Goal: Task Accomplishment & Management: Use online tool/utility

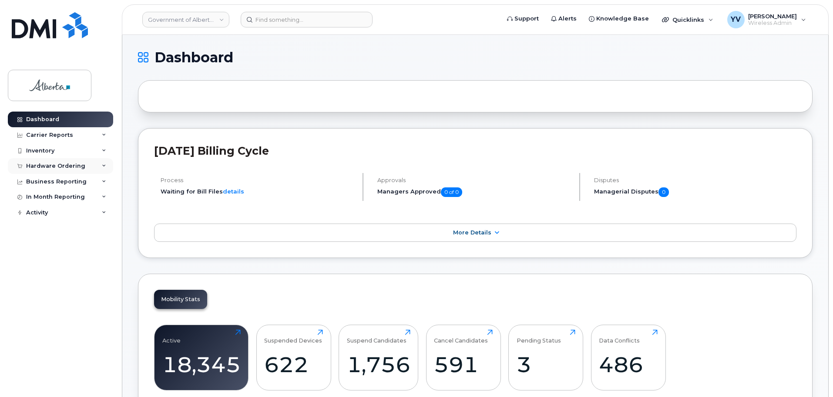
click at [41, 164] on div "Hardware Ordering" at bounding box center [55, 165] width 59 height 7
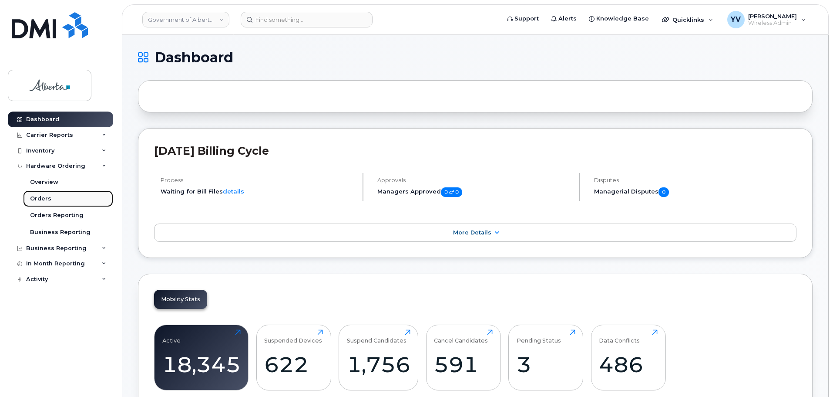
click at [36, 198] on div "Orders" at bounding box center [40, 199] width 21 height 8
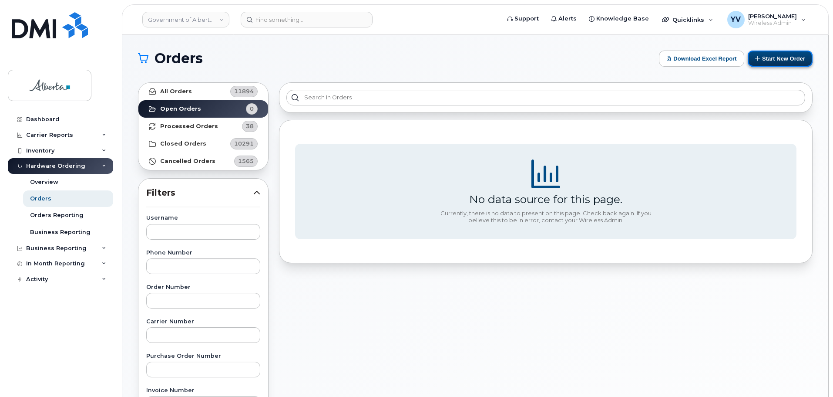
click at [775, 62] on button "Start New Order" at bounding box center [780, 58] width 65 height 16
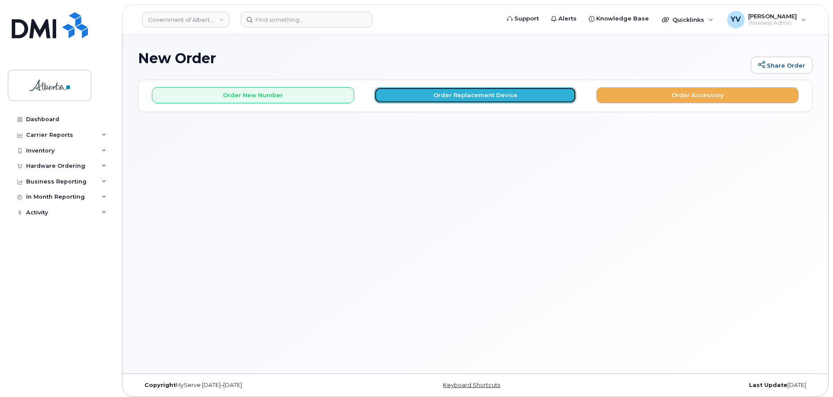
click at [479, 91] on button "Order Replacement Device" at bounding box center [475, 95] width 202 height 16
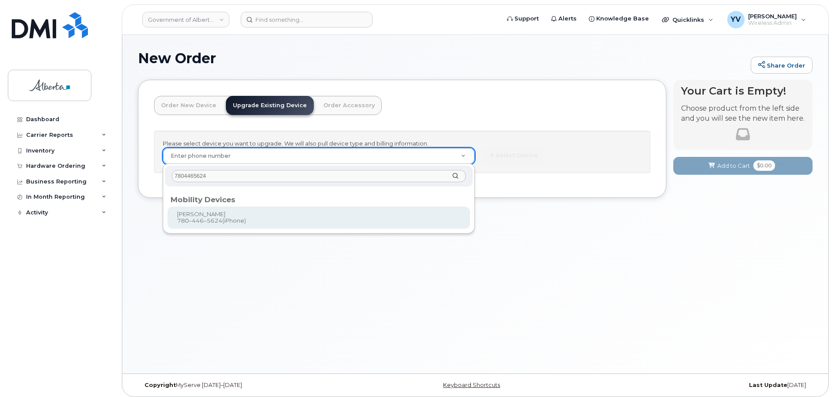
type input "7804465624"
type input "799936"
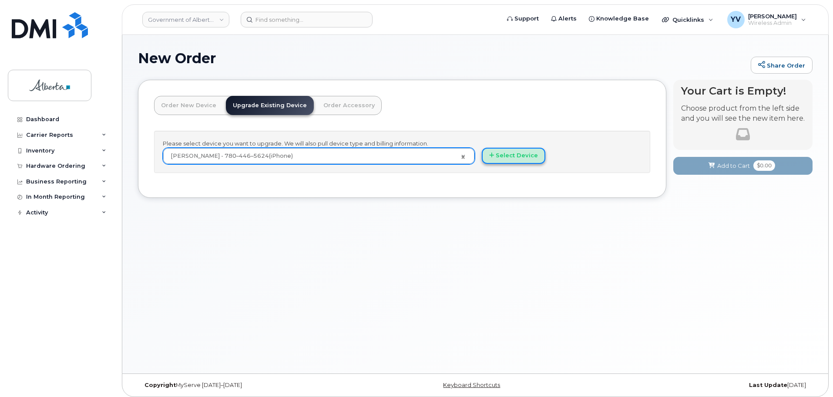
click at [521, 153] on button "Select Device" at bounding box center [514, 156] width 64 height 16
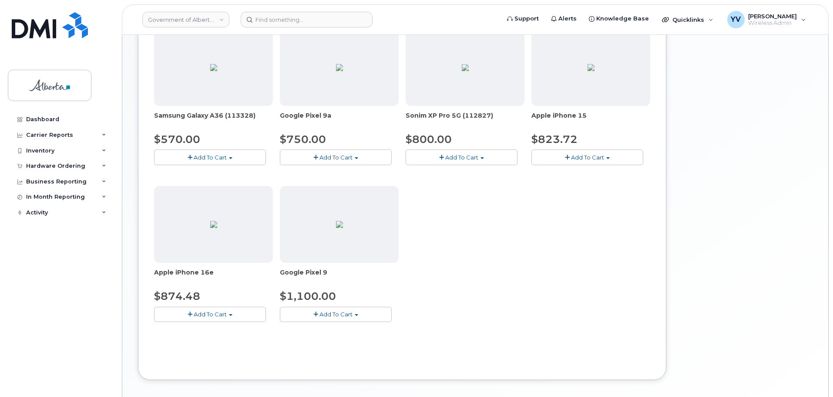
scroll to position [302, 0]
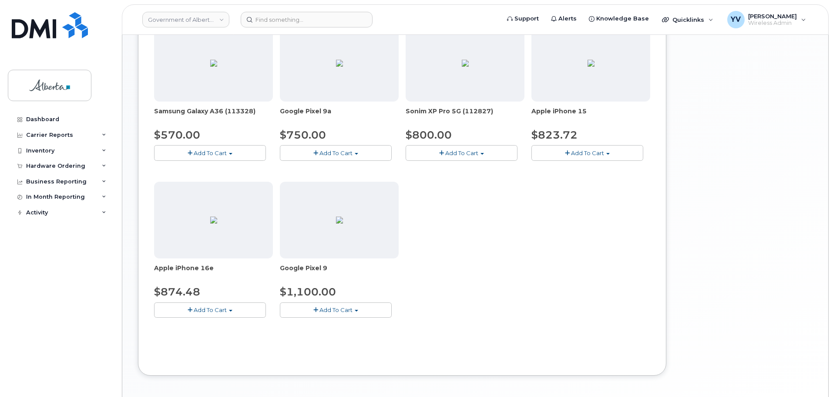
click at [609, 152] on button "Add To Cart" at bounding box center [588, 152] width 112 height 15
click at [585, 176] on link "$823.72 - 30-day upgrade (128GB model)" at bounding box center [603, 179] width 138 height 11
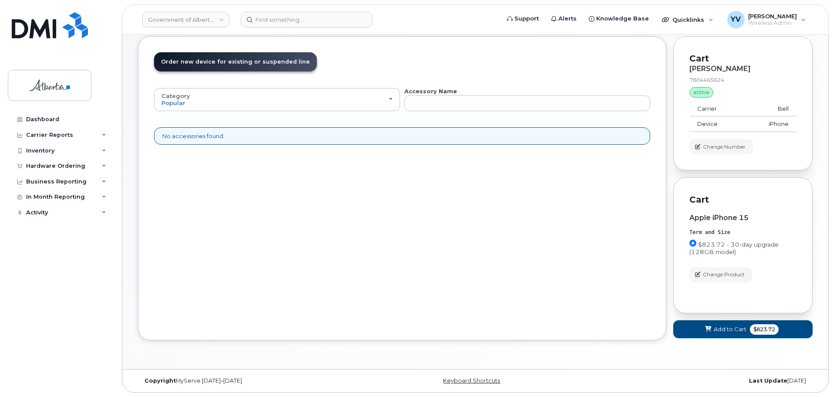
click at [723, 326] on span "Add to Cart" at bounding box center [730, 329] width 33 height 8
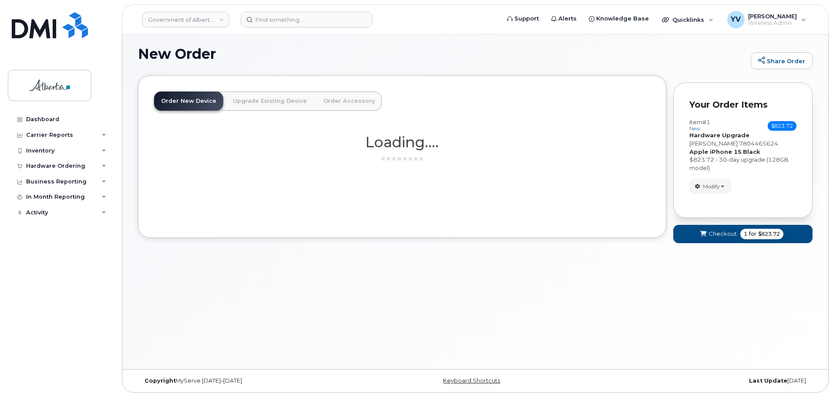
scroll to position [4, 0]
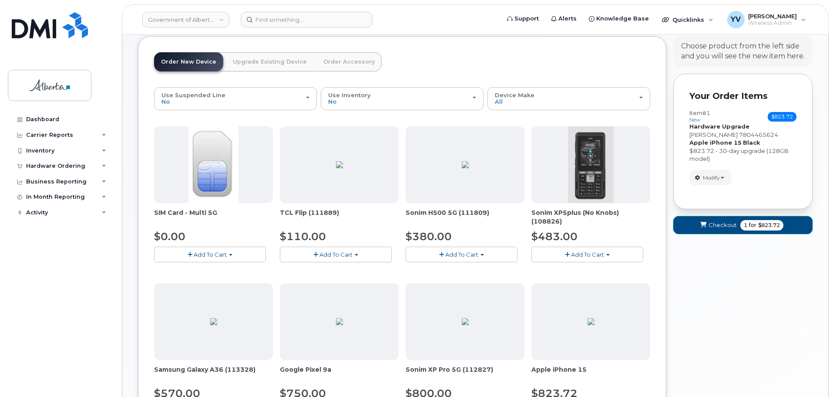
click at [724, 224] on span "Checkout" at bounding box center [723, 225] width 28 height 8
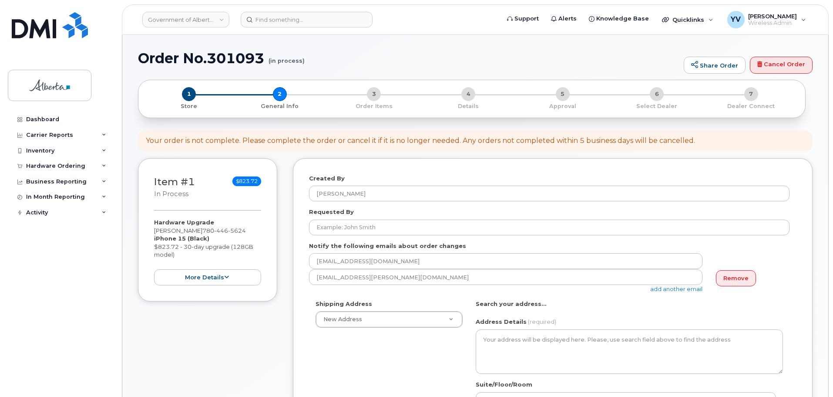
select select
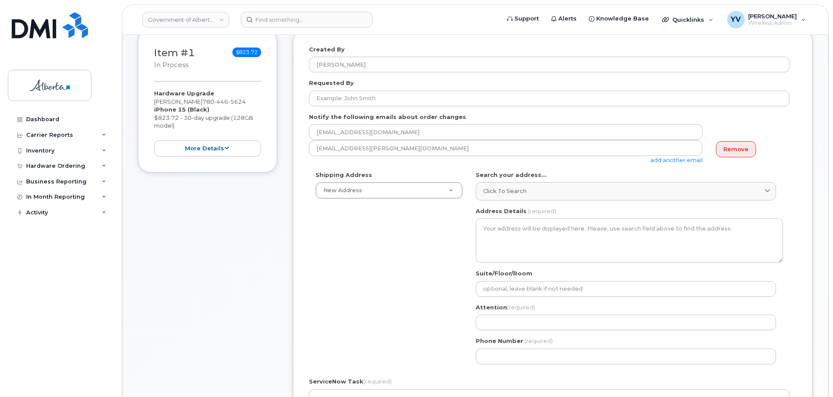
scroll to position [155, 0]
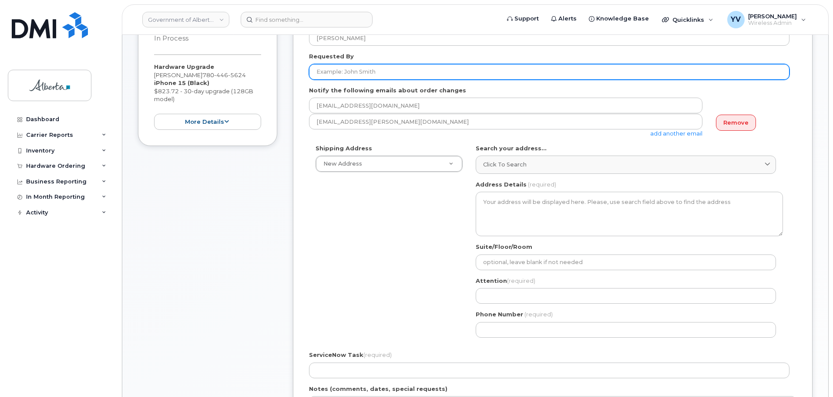
click at [322, 73] on input "Requested By" at bounding box center [549, 72] width 481 height 16
paste input "[PERSON_NAME]"
type input "[PERSON_NAME]"
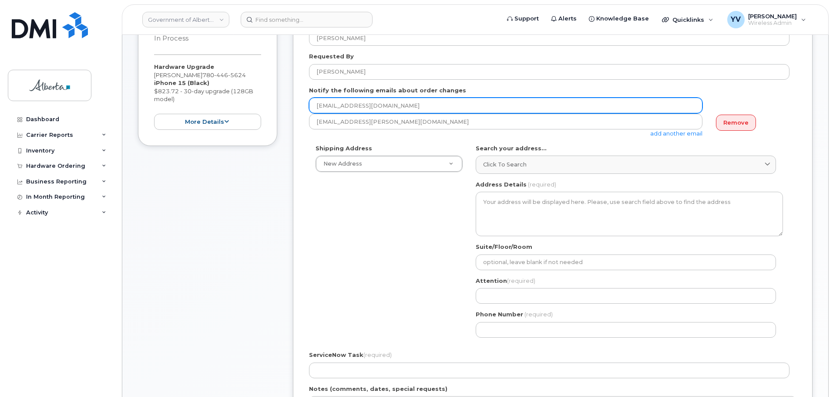
drag, startPoint x: 397, startPoint y: 106, endPoint x: 306, endPoint y: 107, distance: 90.5
click at [306, 107] on div "Created By Yen Vong Requested By Sheri Aikens Notify the following emails about…" at bounding box center [553, 260] width 520 height 515
paste input "Sheri.Aikens"
type input "Sheri.Aikens@gov.ab.ca"
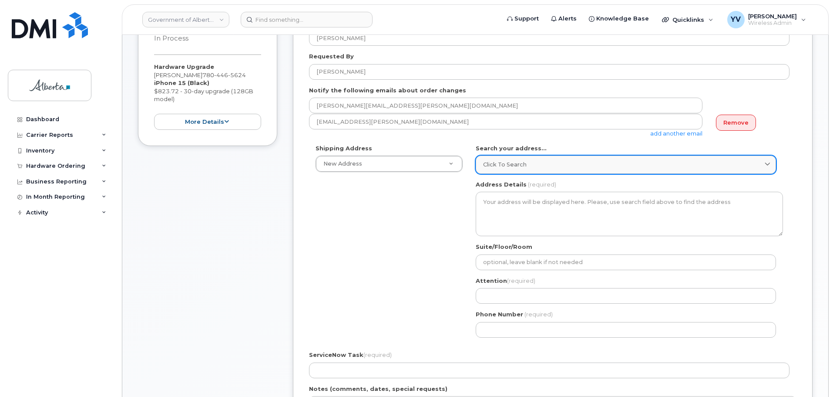
click at [515, 162] on span "Click to search" at bounding box center [505, 164] width 44 height 8
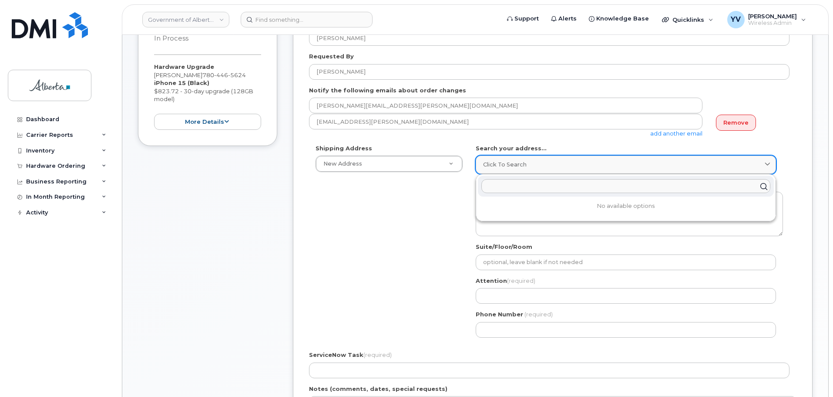
paste input "10365 - 97 Street N. W."
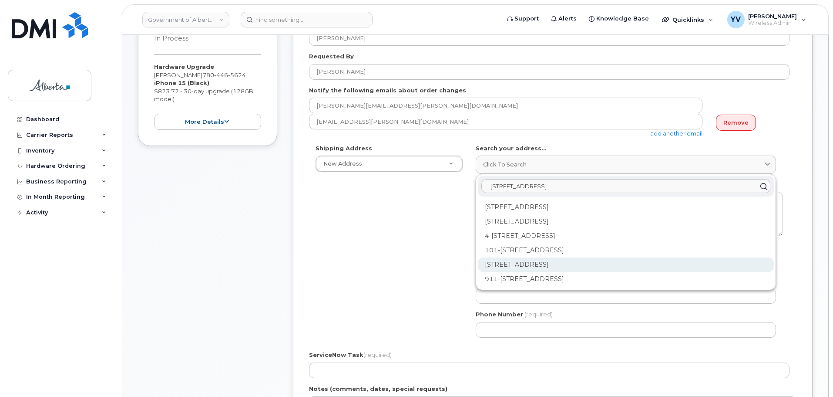
type input "10365 - 97 Street N. W."
click at [559, 262] on div "10365 97 St NW Edmonton AB T5J 5C5" at bounding box center [626, 264] width 296 height 14
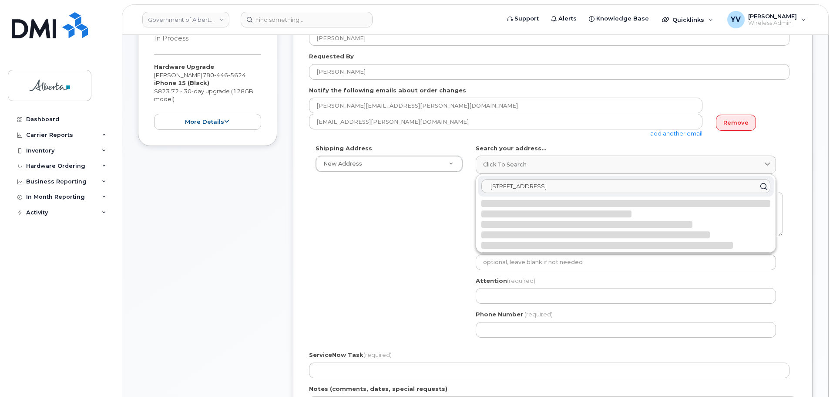
select select
type textarea "10365 97 St NW EDMONTON AB T5J 5C5 CANADA"
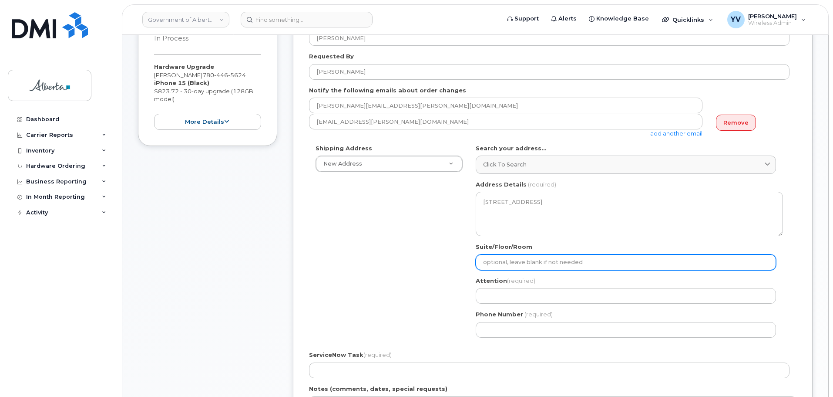
click at [502, 262] on input "Suite/Floor/Room" at bounding box center [626, 262] width 300 height 16
type input "6 Floor"
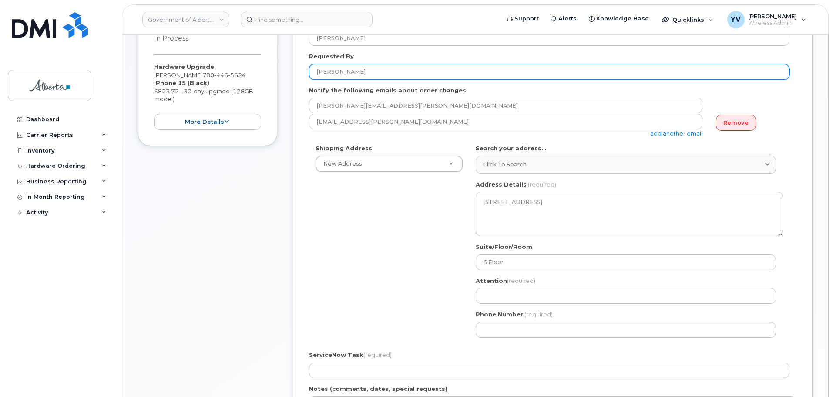
drag, startPoint x: 366, startPoint y: 74, endPoint x: 310, endPoint y: 75, distance: 55.7
click at [310, 75] on input "Sheri Aikens" at bounding box center [549, 72] width 481 height 16
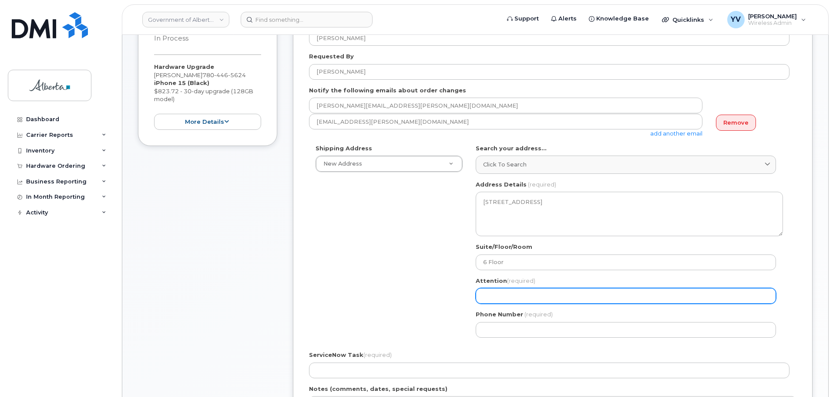
click at [501, 298] on input "Attention (required)" at bounding box center [626, 296] width 300 height 16
paste input "Sheri Aikens"
select select
type input "Sheri Aikens"
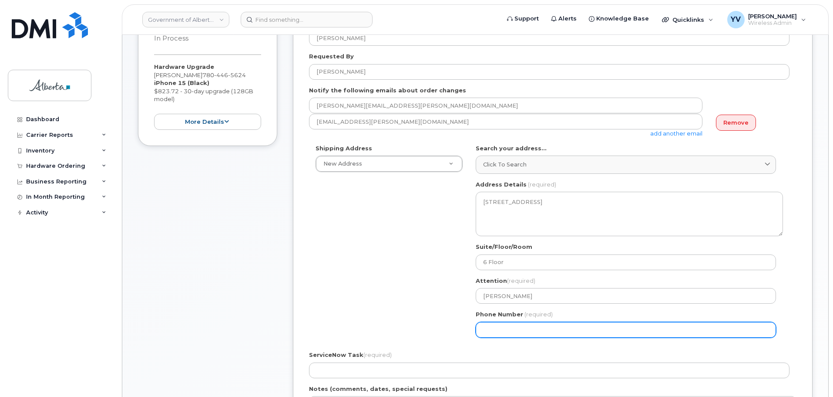
click at [486, 323] on input "Phone Number" at bounding box center [626, 330] width 300 height 16
paste input "7804221111"
select select
type input "7804221111"
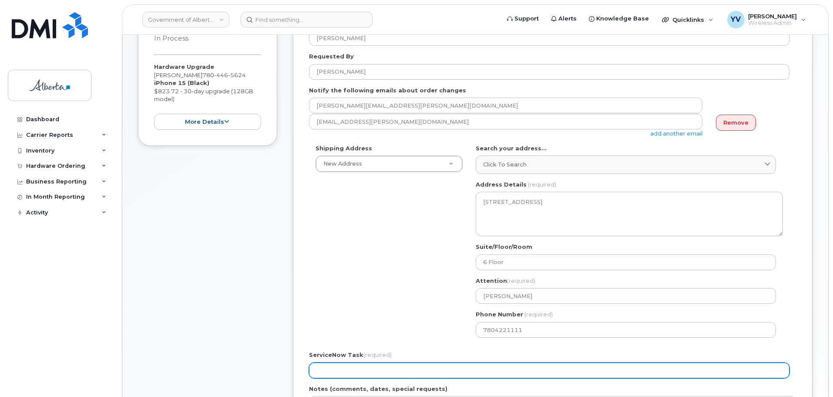
click at [356, 363] on input "ServiceNow Task (required)" at bounding box center [549, 370] width 481 height 16
paste input "SCTASK0852459"
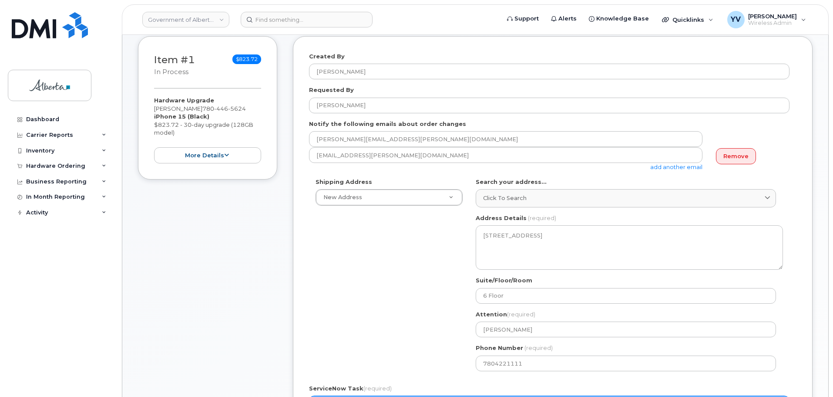
scroll to position [112, 0]
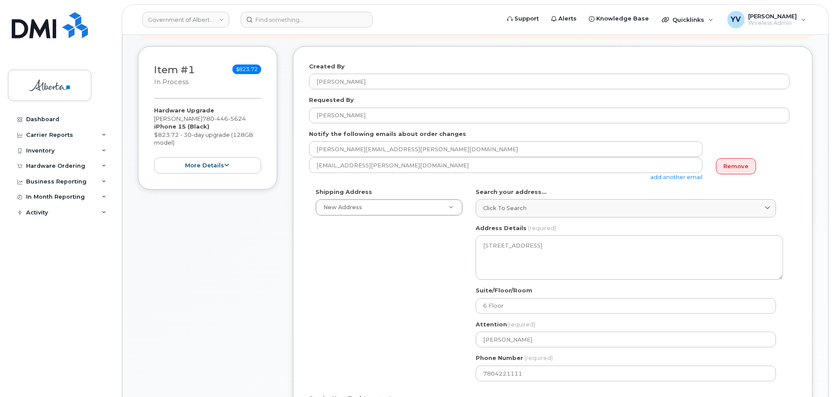
type input "SCTASK0852459"
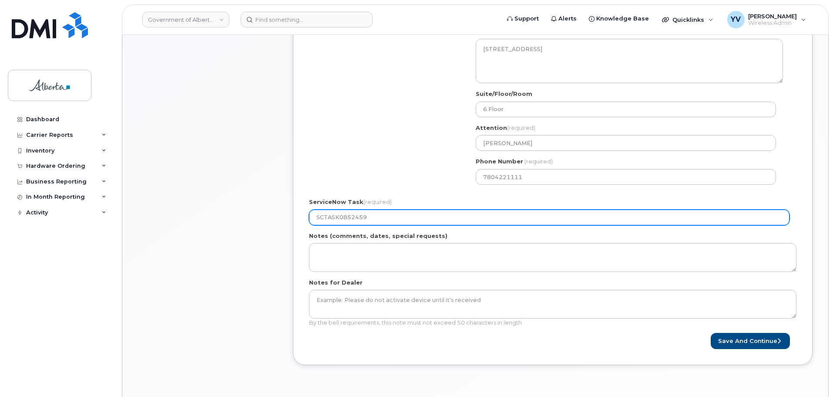
scroll to position [314, 0]
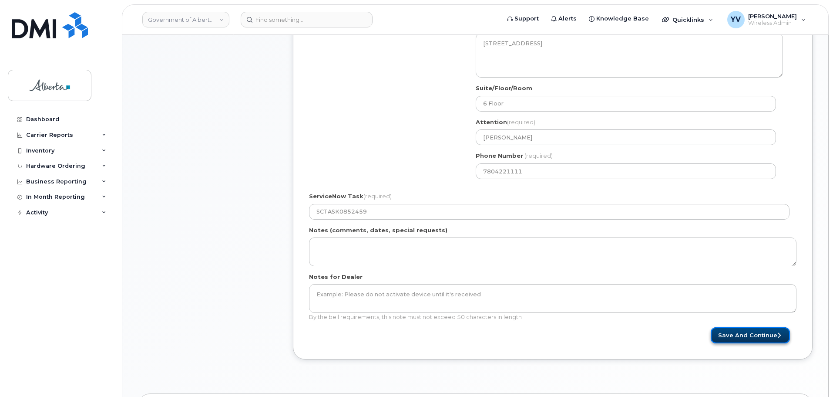
click at [764, 334] on button "Save and Continue" at bounding box center [750, 335] width 79 height 16
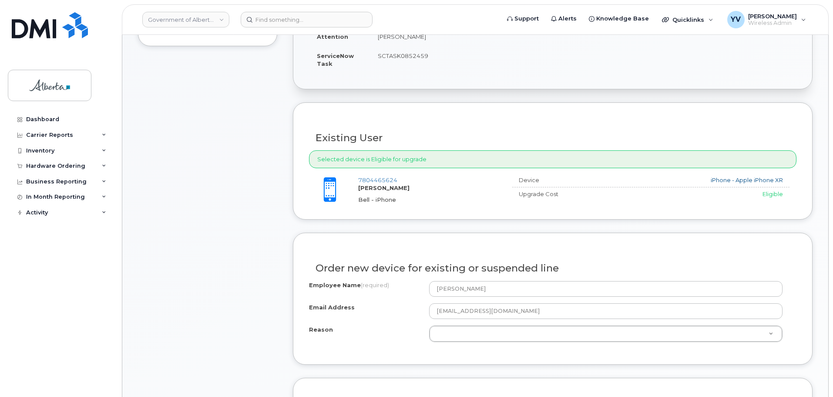
scroll to position [303, 0]
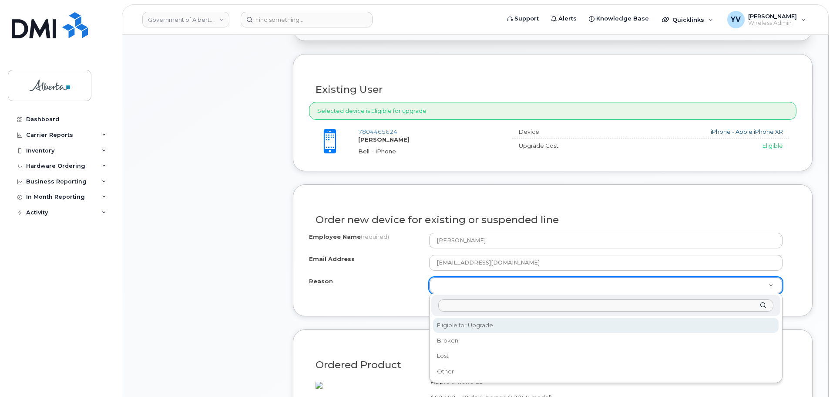
select select "eligible_for_upgrade"
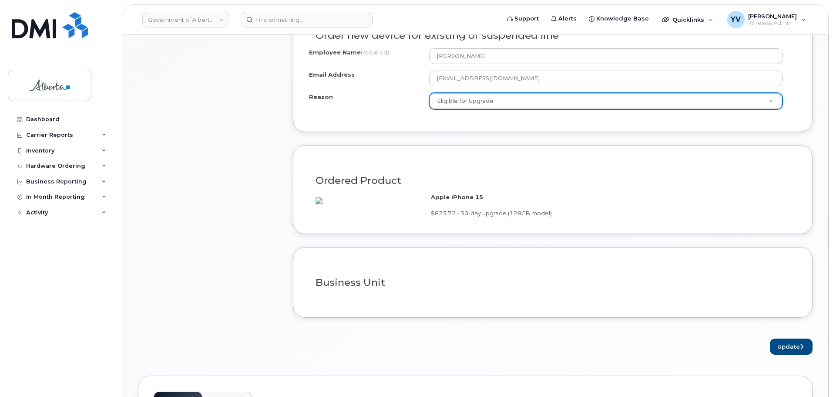
scroll to position [584, 0]
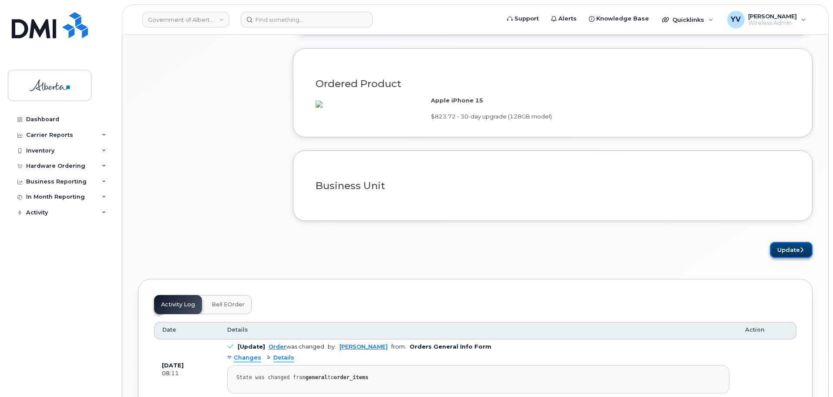
click at [784, 258] on button "Update" at bounding box center [791, 250] width 43 height 16
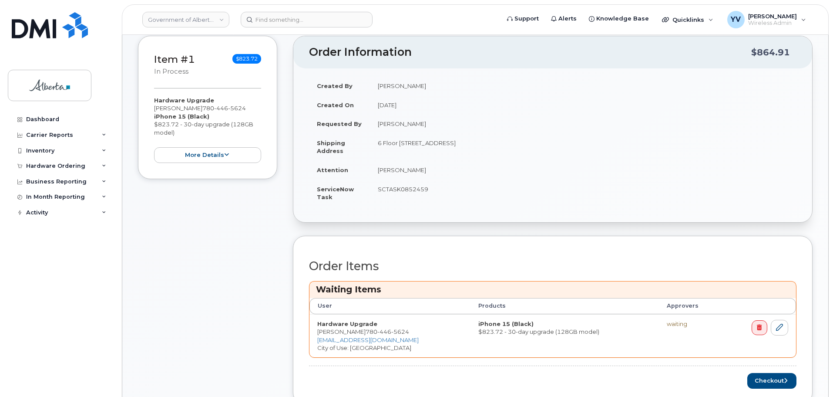
scroll to position [202, 0]
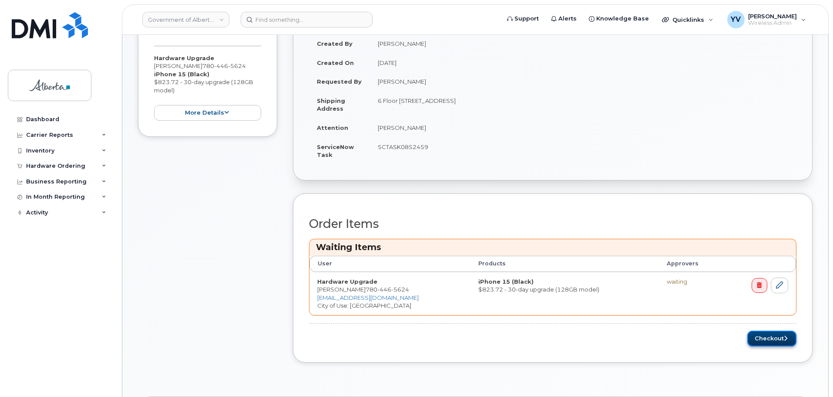
click at [771, 338] on button "Checkout" at bounding box center [771, 338] width 49 height 16
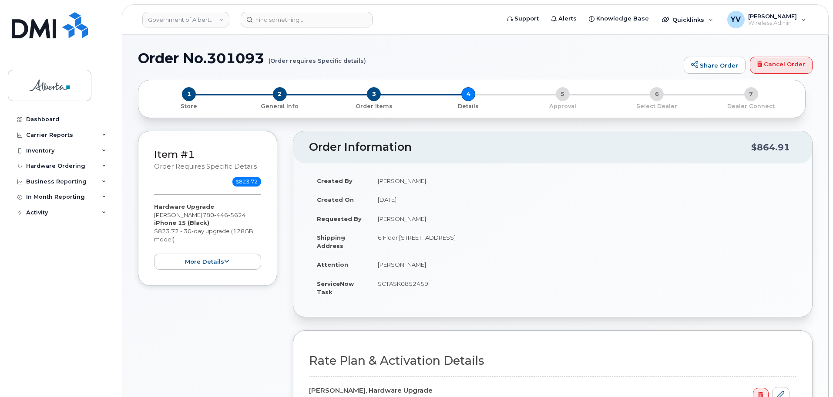
select select
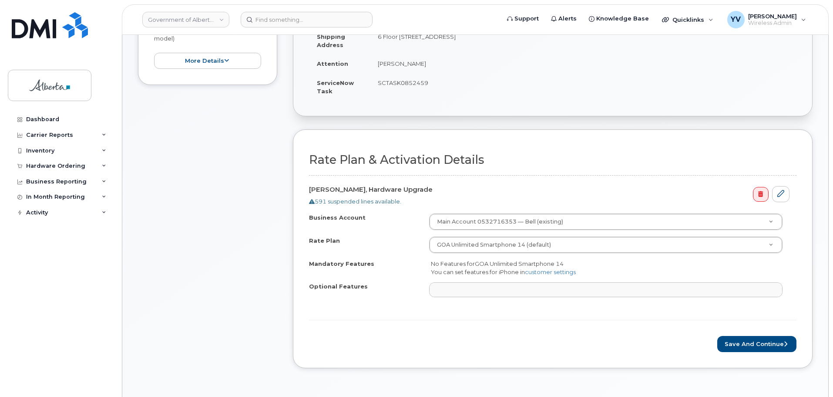
scroll to position [202, 0]
click at [757, 341] on button "Save and Continue" at bounding box center [756, 342] width 79 height 16
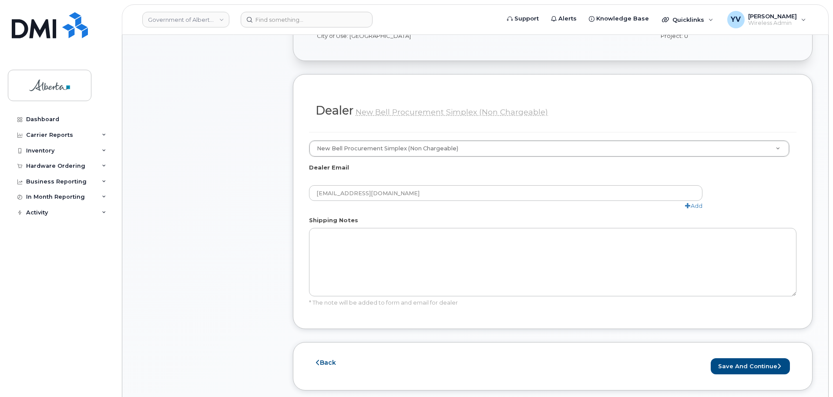
scroll to position [480, 0]
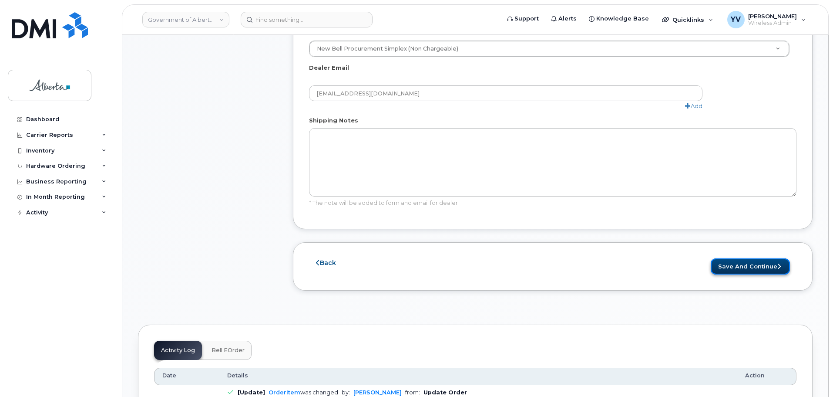
click at [746, 265] on button "Save and Continue" at bounding box center [750, 266] width 79 height 16
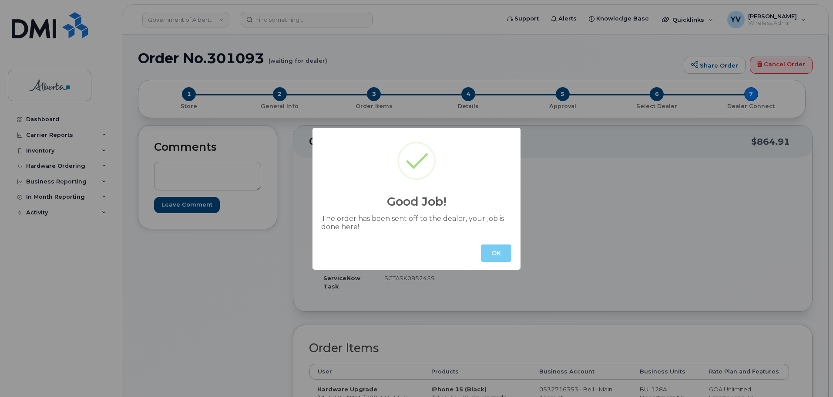
click at [488, 252] on button "OK" at bounding box center [496, 252] width 30 height 17
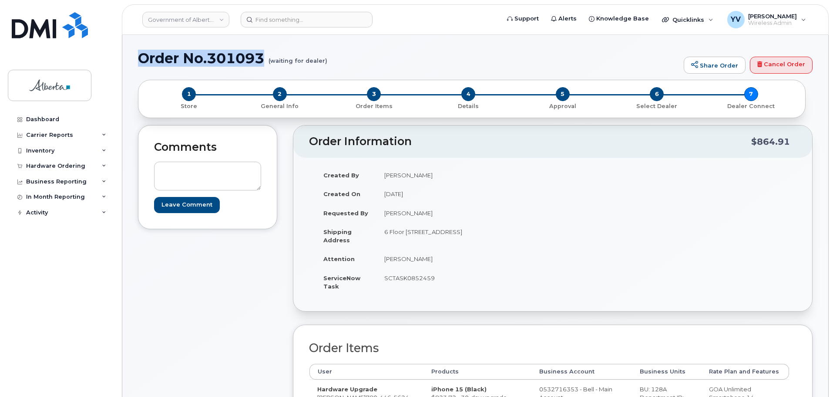
drag, startPoint x: 269, startPoint y: 58, endPoint x: 143, endPoint y: 57, distance: 126.2
click at [143, 57] on h1 "Order No.301093 (waiting for dealer)" at bounding box center [409, 57] width 542 height 15
copy h1 "Order No.301093"
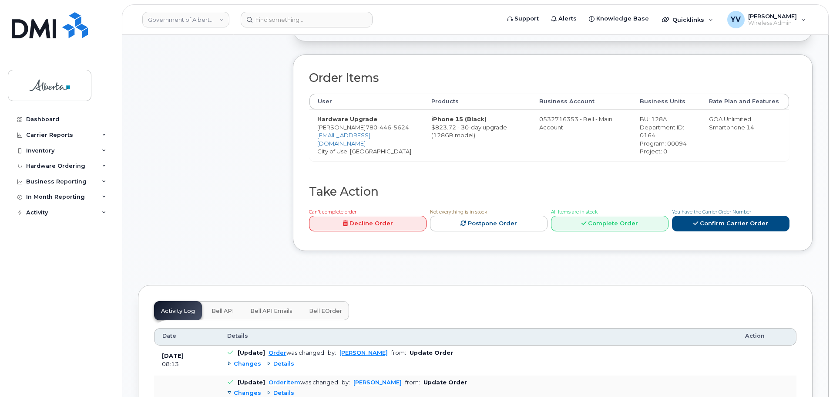
scroll to position [330, 0]
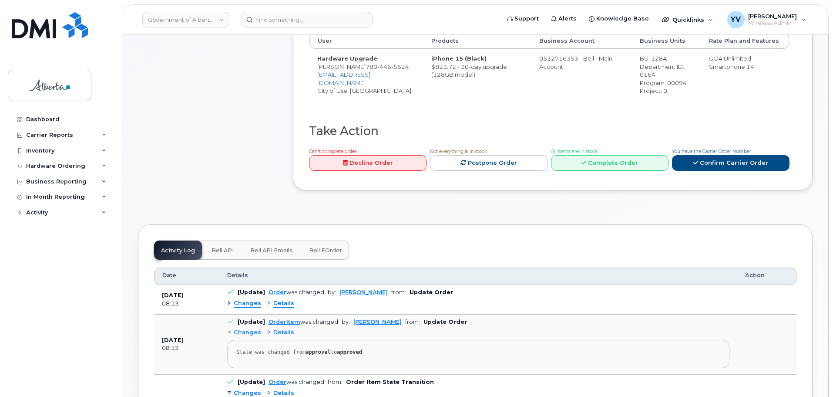
click at [218, 249] on span "Bell API" at bounding box center [223, 250] width 22 height 7
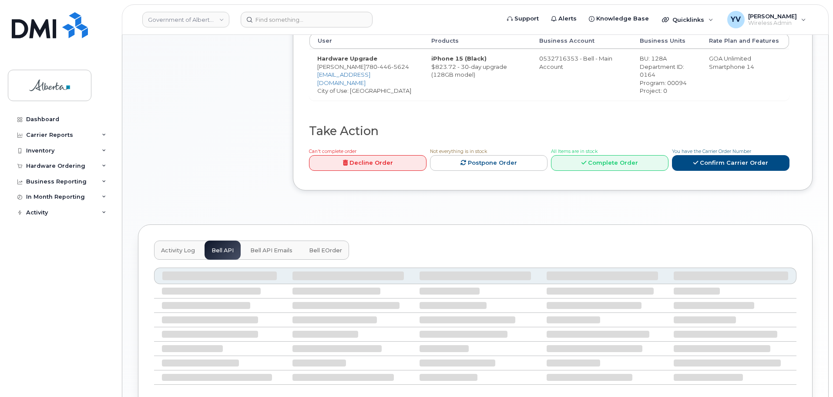
scroll to position [316, 0]
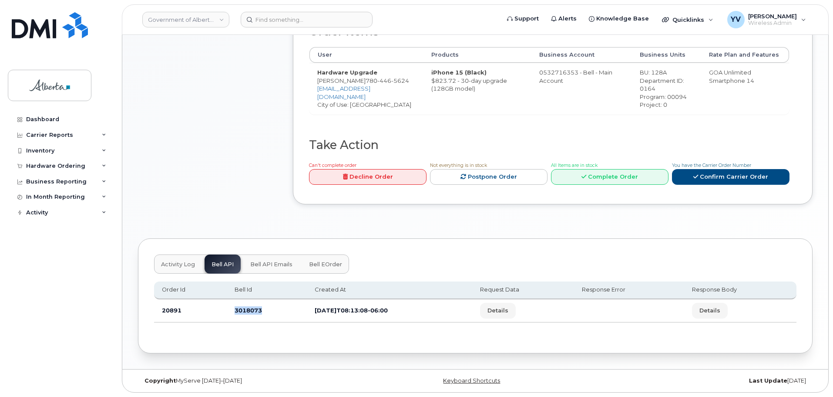
drag, startPoint x: 260, startPoint y: 310, endPoint x: 232, endPoint y: 314, distance: 28.2
click at [232, 314] on td "3018073" at bounding box center [267, 310] width 80 height 23
copy td "3018073"
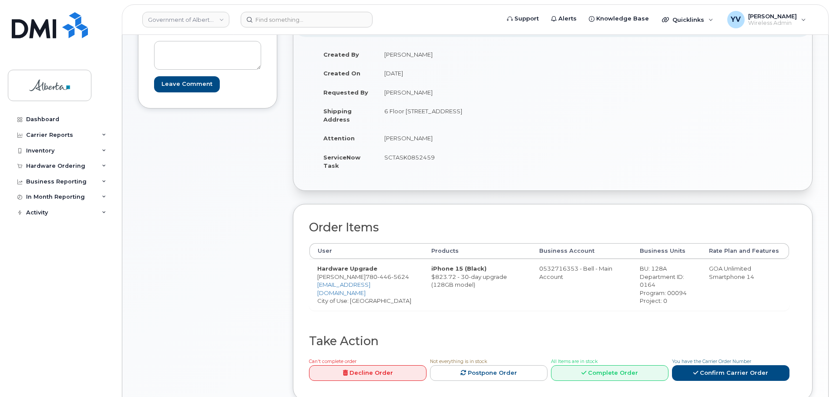
scroll to position [116, 0]
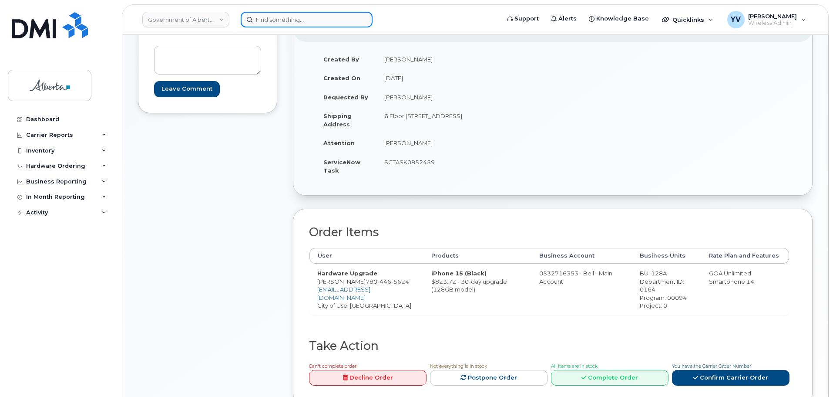
click at [267, 19] on input at bounding box center [307, 20] width 132 height 16
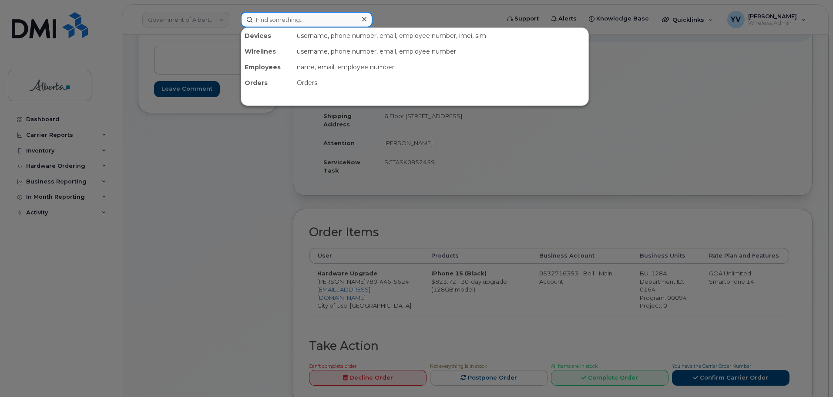
paste input "5875452673"
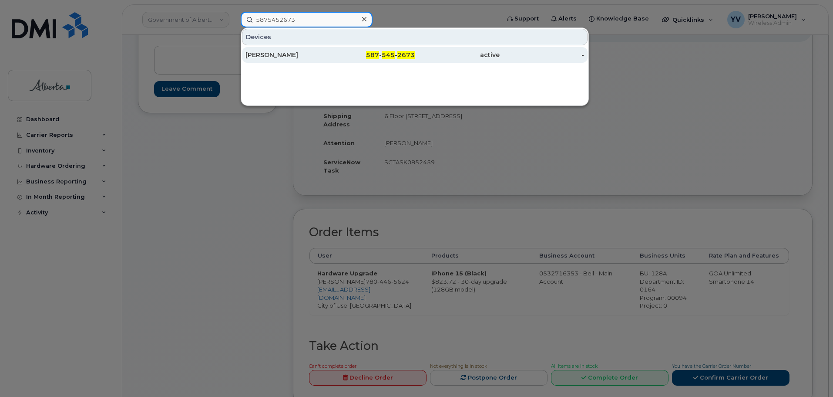
type input "5875452673"
click at [396, 56] on div "587 - 545 - 2673" at bounding box center [372, 54] width 85 height 9
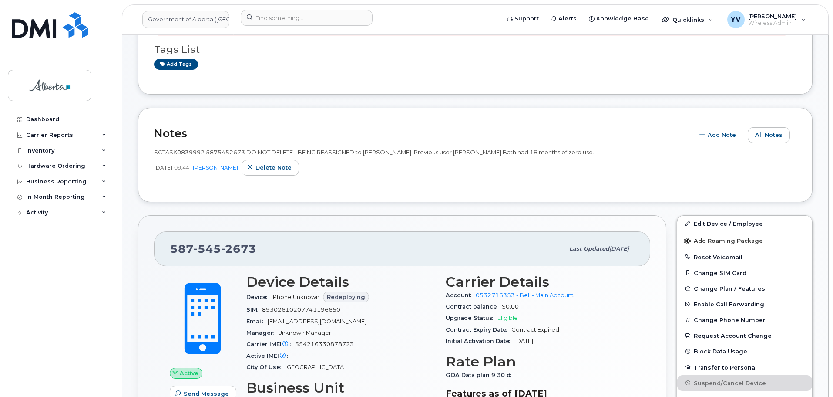
scroll to position [171, 0]
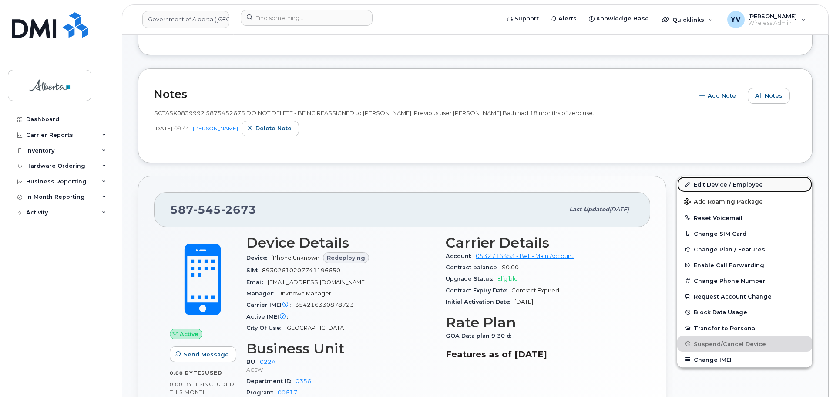
click at [716, 181] on link "Edit Device / Employee" at bounding box center [744, 184] width 135 height 16
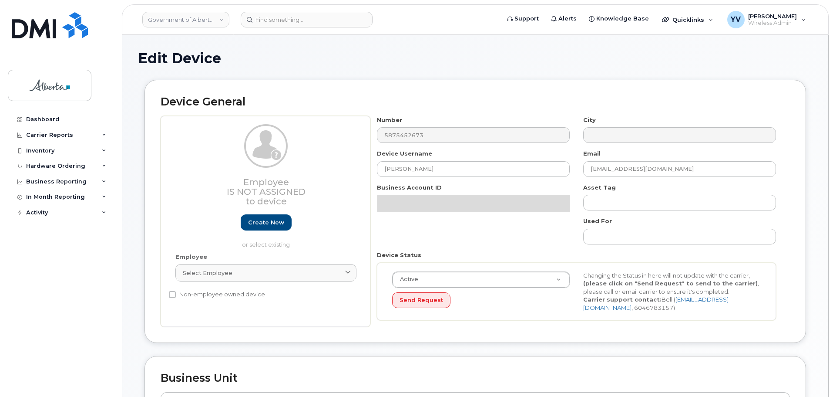
select select "4749739"
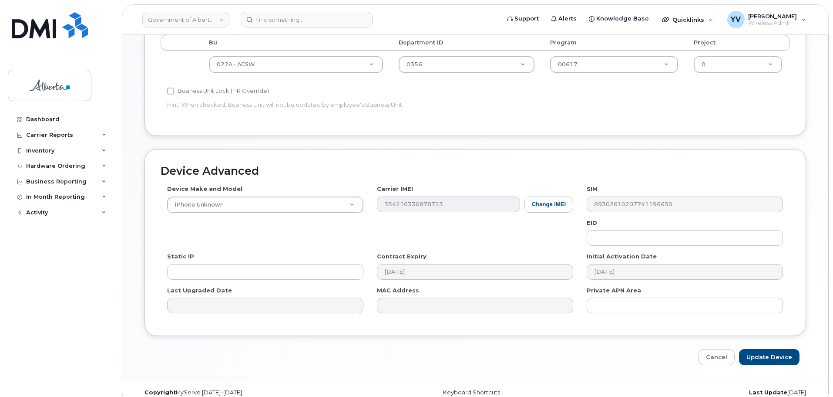
scroll to position [361, 0]
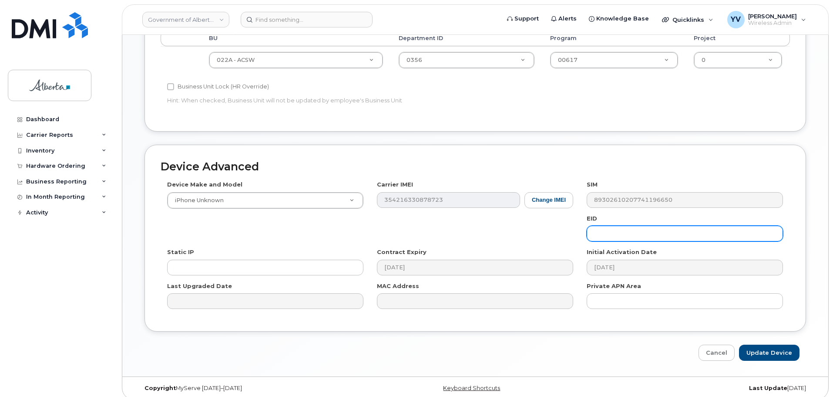
click at [598, 232] on input "text" at bounding box center [685, 233] width 196 height 16
paste input "89043052010008887025010545843823"
type input "89043052010008887025010545843823"
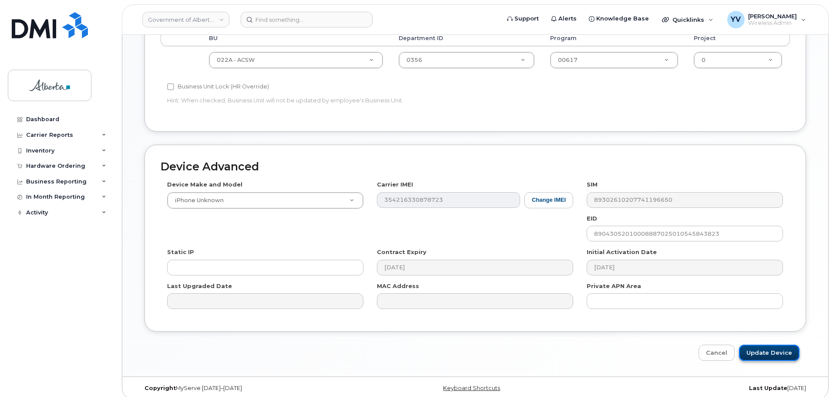
click at [770, 352] on input "Update Device" at bounding box center [769, 352] width 61 height 16
type input "Saving..."
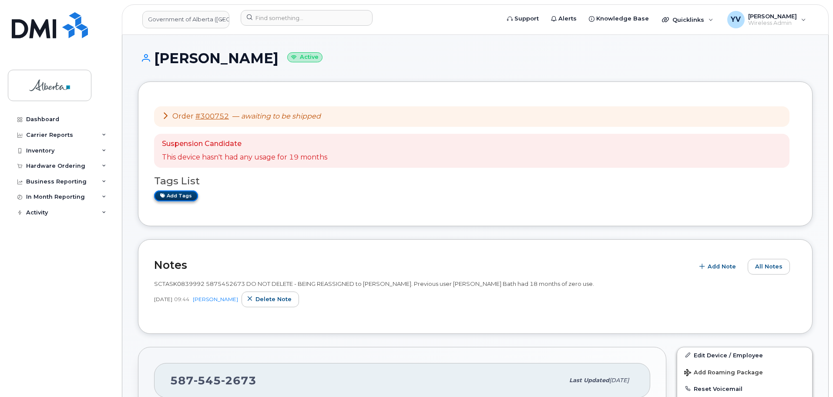
click at [174, 196] on link "Add tags" at bounding box center [176, 195] width 44 height 11
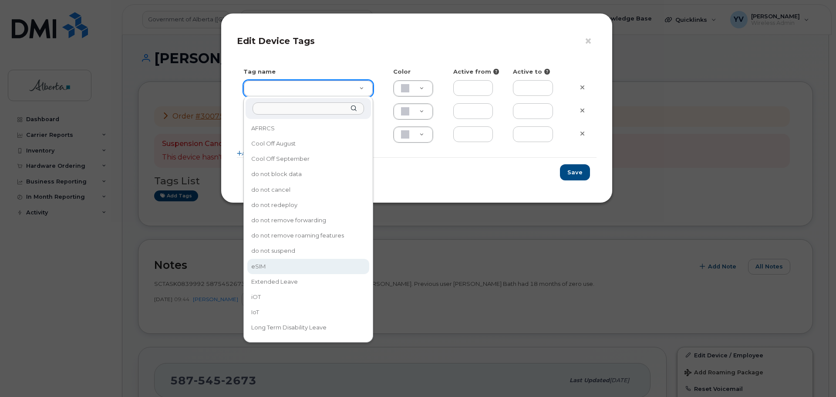
type input "eSIM"
type input "D6CDC1"
click at [257, 262] on div "× Edit Device Tags Tag name Color Active from Active to eSIM D6CDC1 Add more Sa…" at bounding box center [418, 198] width 836 height 397
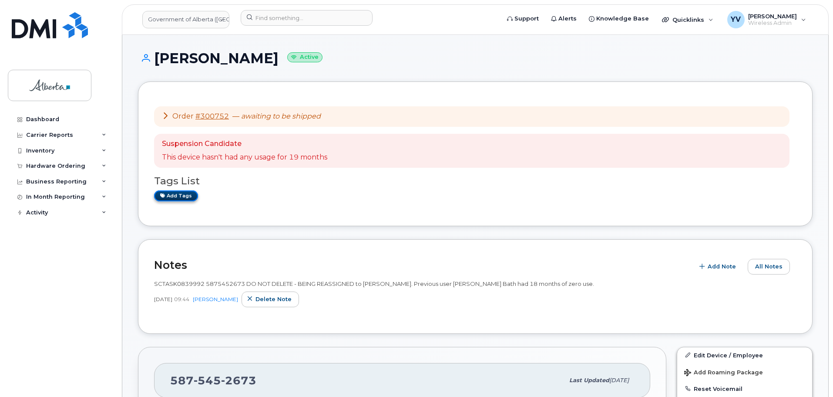
click at [187, 192] on link "Add tags" at bounding box center [176, 195] width 44 height 11
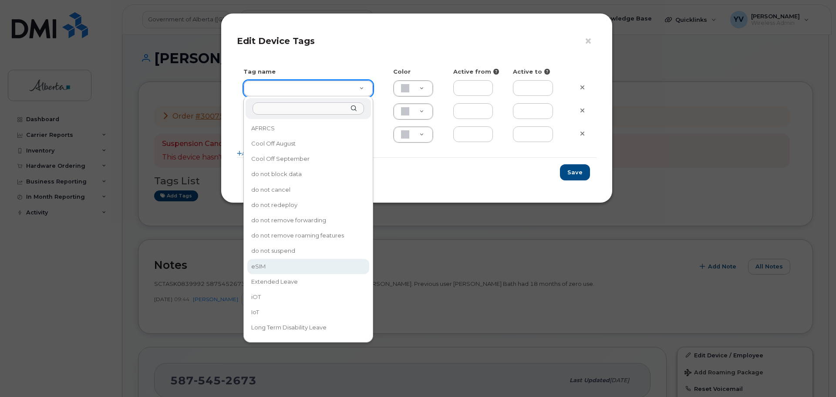
type input "eSIM"
type input "D6CDC1"
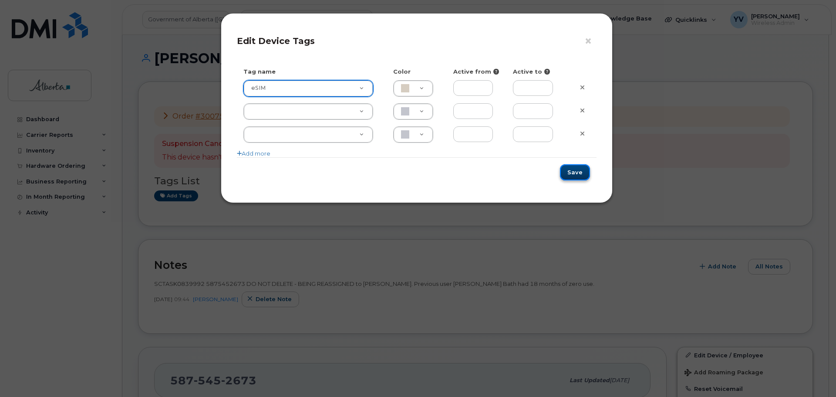
click at [572, 169] on button "Save" at bounding box center [575, 172] width 30 height 16
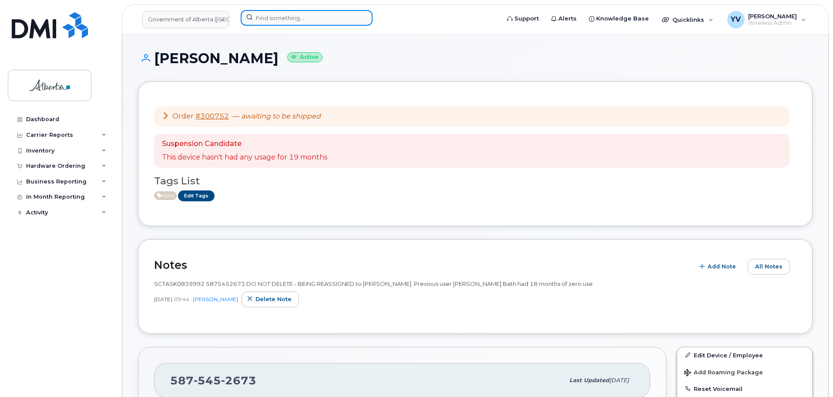
click at [271, 20] on input at bounding box center [307, 18] width 132 height 16
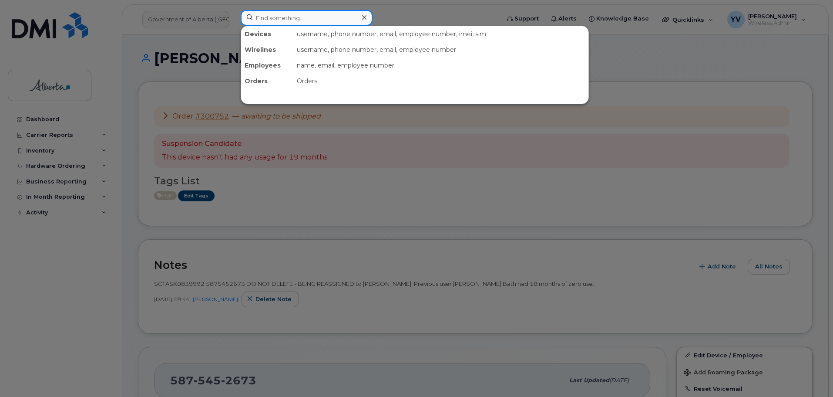
paste input "4037100022"
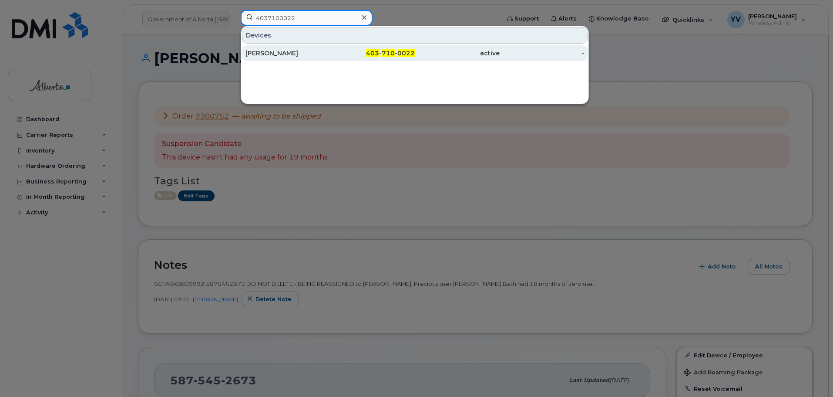
type input "4037100022"
click at [382, 50] on div "403 - 710 - 0022" at bounding box center [372, 53] width 85 height 9
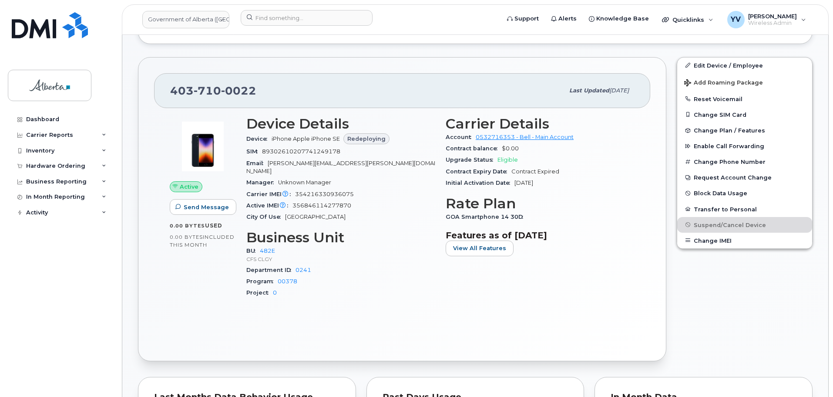
scroll to position [301, 0]
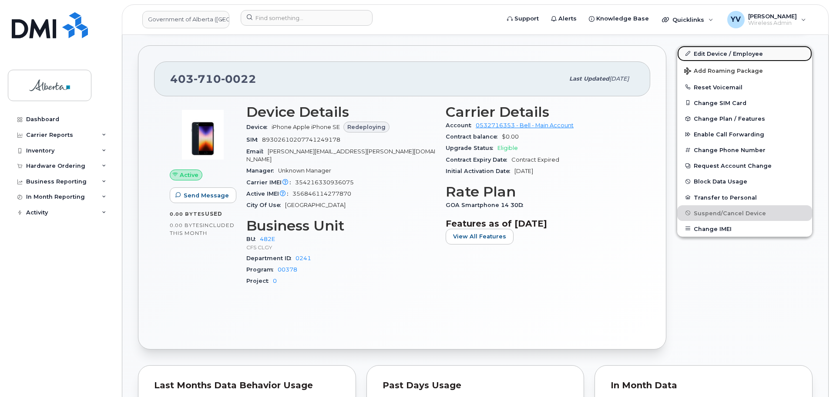
click at [710, 51] on link "Edit Device / Employee" at bounding box center [744, 54] width 135 height 16
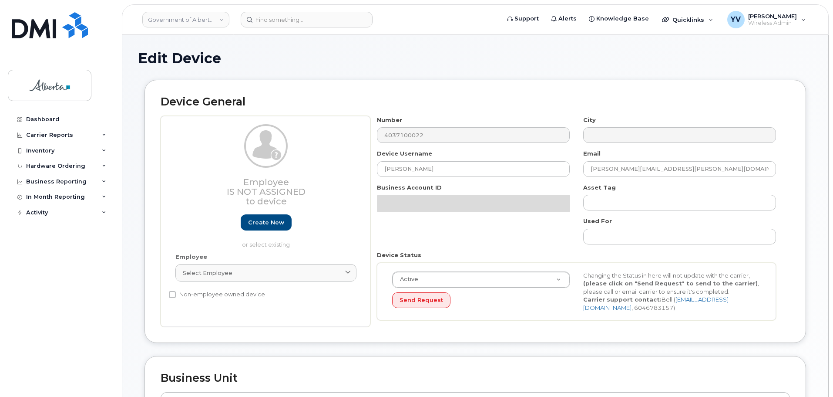
select select "4124490"
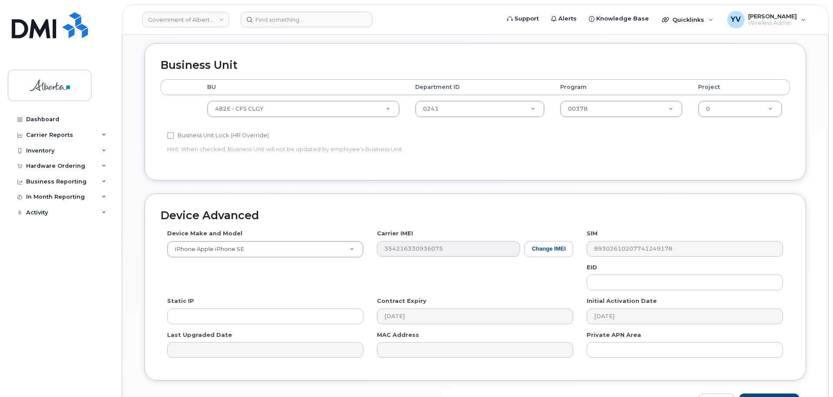
scroll to position [359, 0]
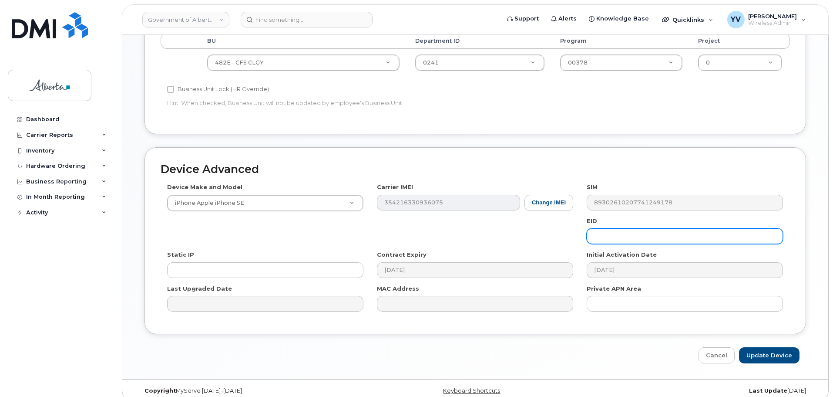
click at [616, 234] on input "text" at bounding box center [685, 236] width 196 height 16
paste input "89043052010008887025010584296078"
type input "89043052010008887025010584296078"
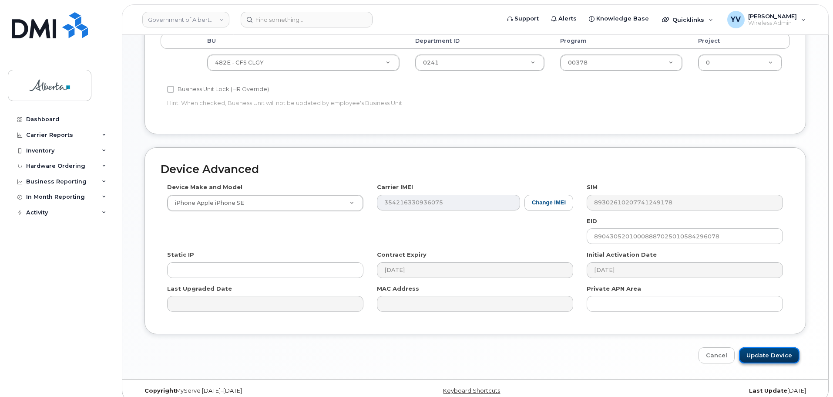
click at [773, 350] on input "Update Device" at bounding box center [769, 355] width 61 height 16
type input "Saving..."
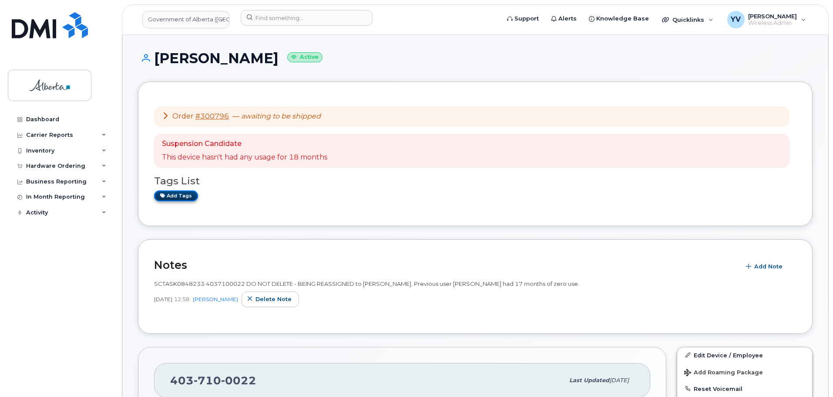
click at [174, 193] on link "Add tags" at bounding box center [176, 195] width 44 height 11
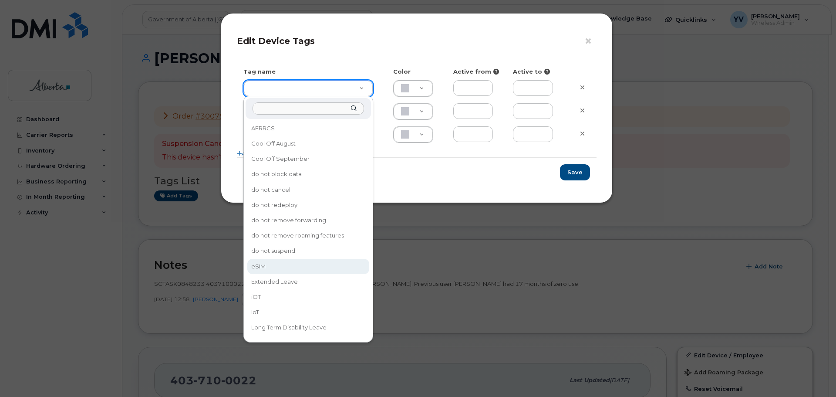
type input "eSIM"
type input "D6CDC1"
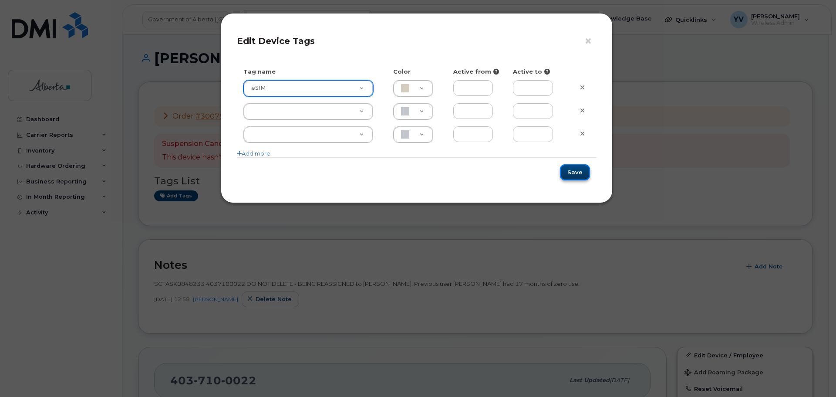
click at [575, 172] on button "Save" at bounding box center [575, 172] width 30 height 16
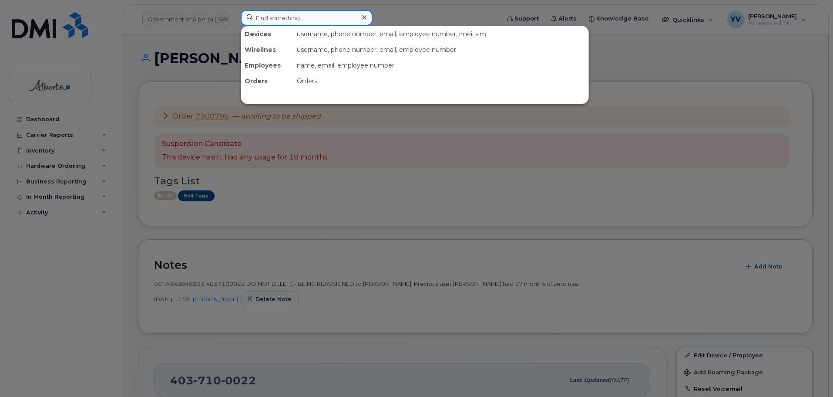
click at [267, 18] on input at bounding box center [307, 18] width 132 height 16
paste input "7806912933"
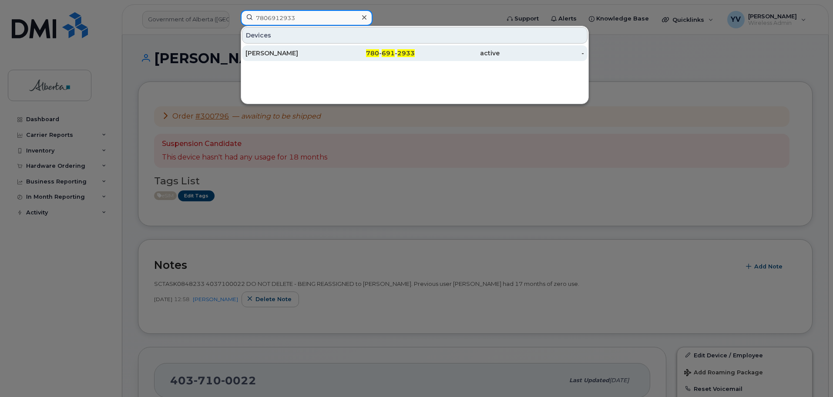
type input "7806912933"
click at [390, 50] on span "691" at bounding box center [388, 53] width 13 height 8
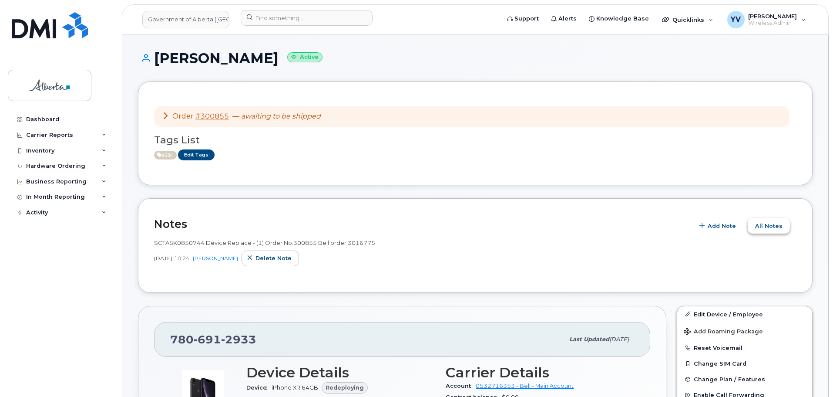
click at [771, 225] on span "All Notes" at bounding box center [768, 226] width 27 height 8
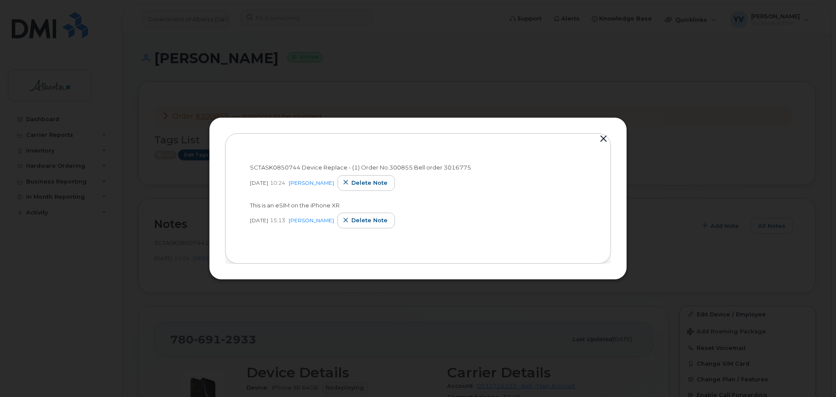
click at [602, 138] on button "button" at bounding box center [603, 139] width 13 height 12
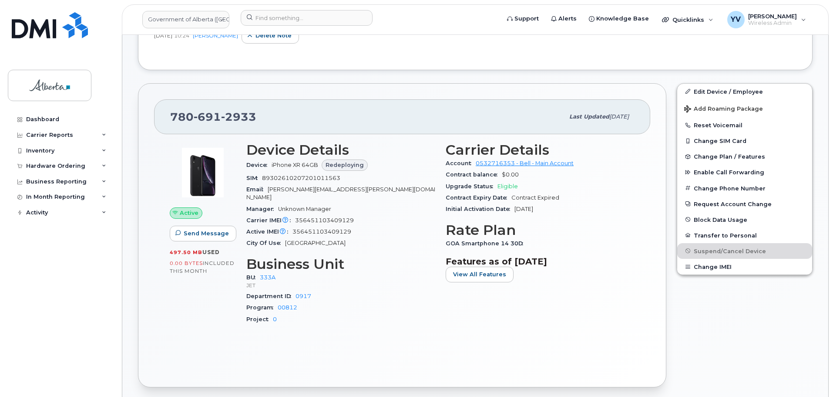
scroll to position [18, 0]
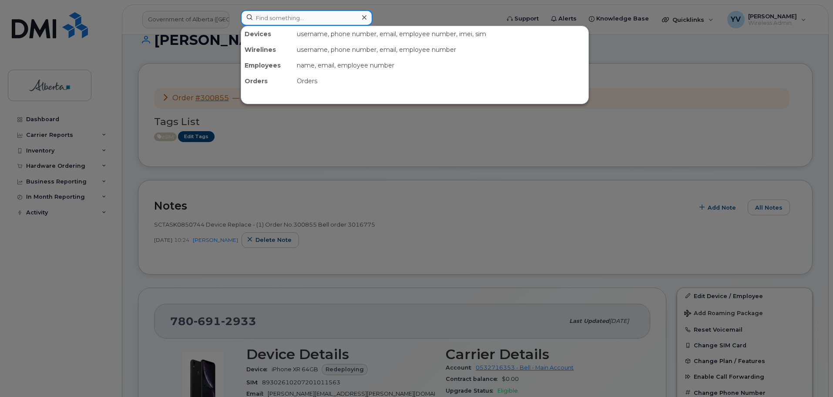
click at [257, 15] on input at bounding box center [307, 18] width 132 height 16
paste input "873409927"
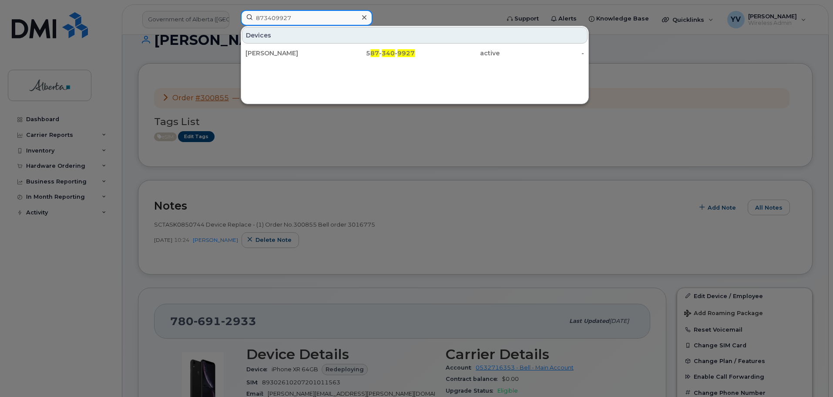
click at [255, 16] on input "873409927" at bounding box center [307, 18] width 132 height 16
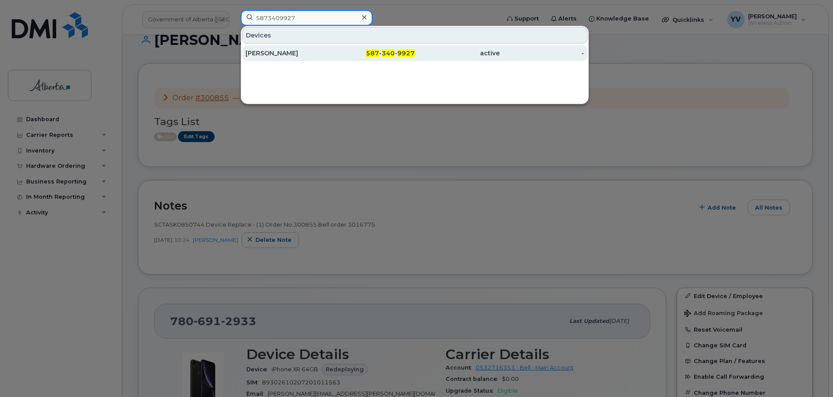
type input "5873409927"
click at [390, 52] on span "340" at bounding box center [388, 53] width 13 height 8
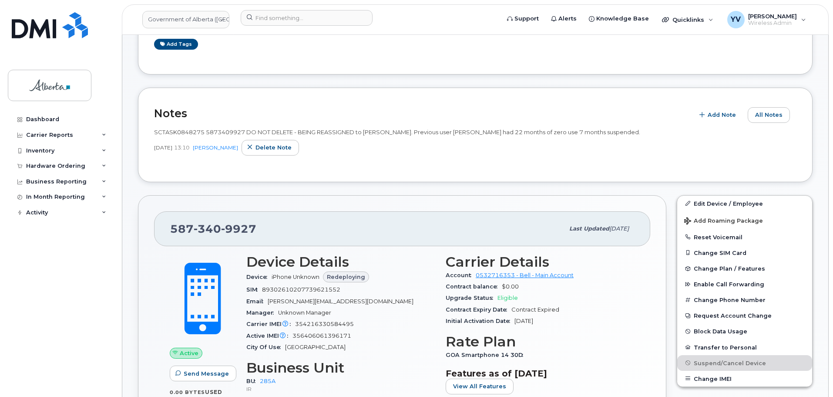
scroll to position [175, 0]
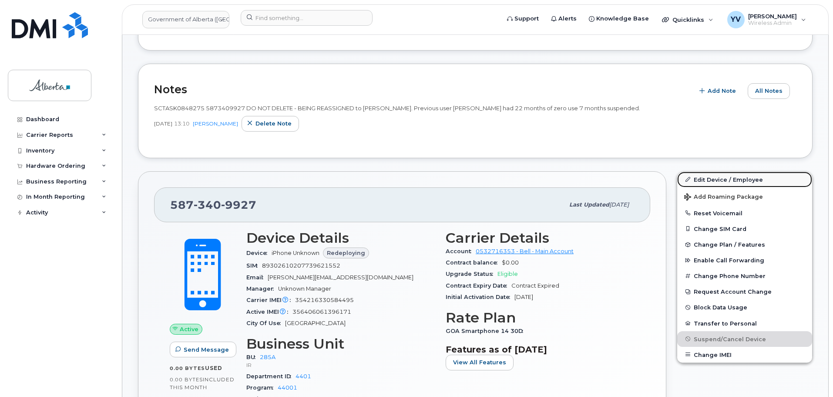
click at [705, 177] on link "Edit Device / Employee" at bounding box center [744, 180] width 135 height 16
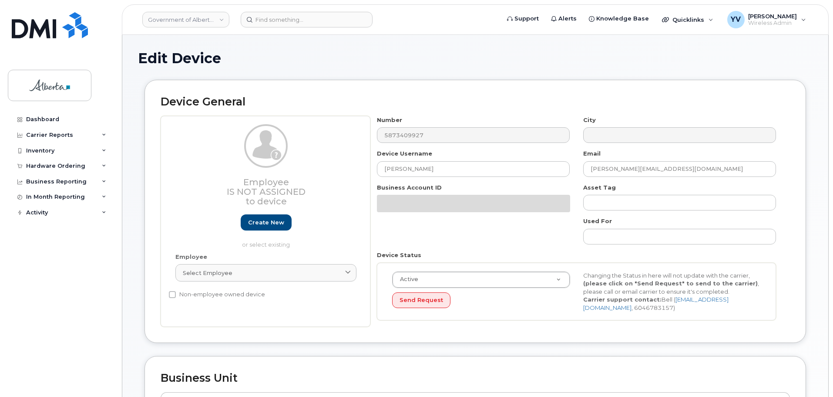
select select "4749734"
click at [832, 39] on body "Government of Alberta (GOA) Support Alerts Knowledge Base Quicklinks Suspend / …" at bounding box center [416, 382] width 833 height 765
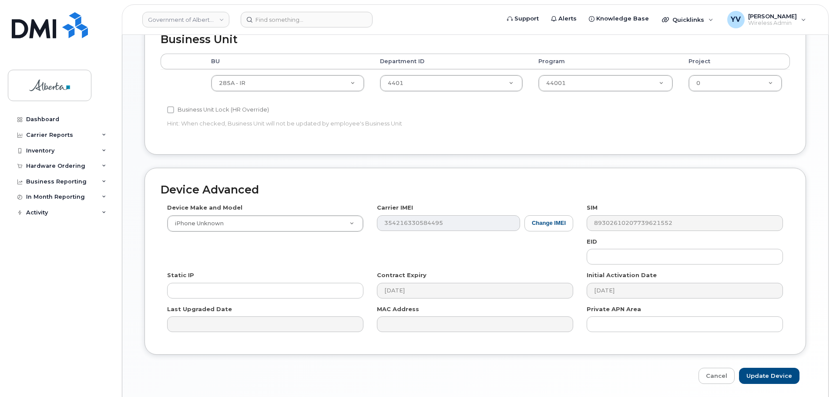
scroll to position [357, 0]
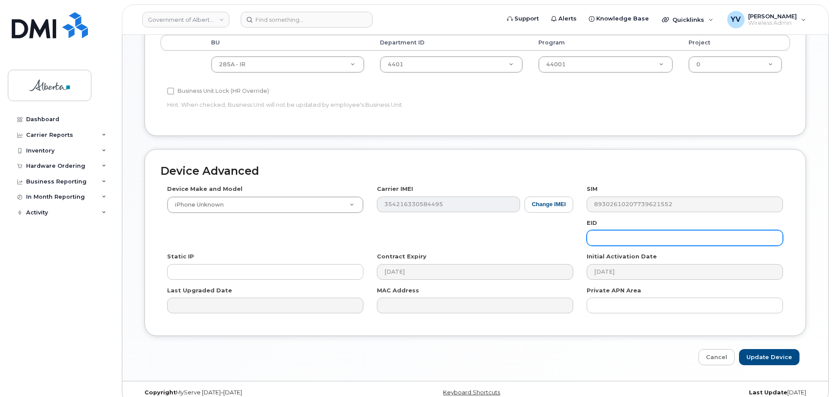
click at [616, 241] on input "text" at bounding box center [685, 238] width 196 height 16
paste input "89043052010008887025010548713277"
type input "89043052010008887025010548713277"
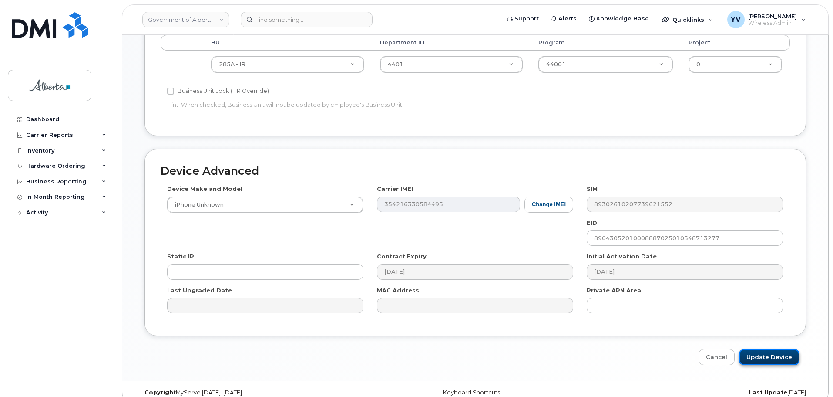
click at [776, 354] on input "Update Device" at bounding box center [769, 357] width 61 height 16
type input "Saving..."
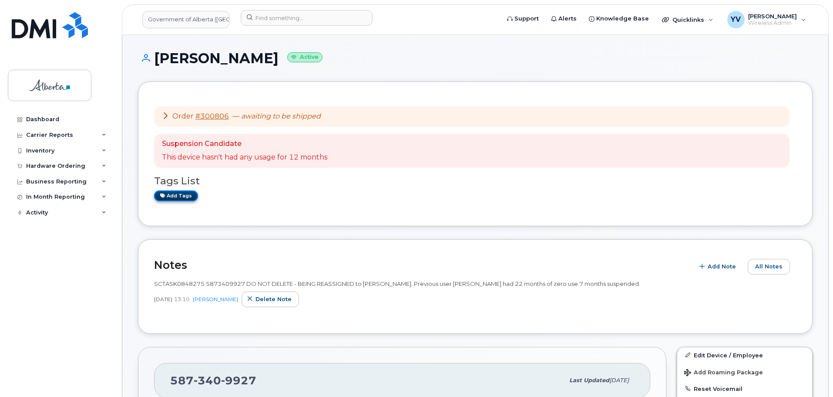
click at [170, 195] on link "Add tags" at bounding box center [176, 195] width 44 height 11
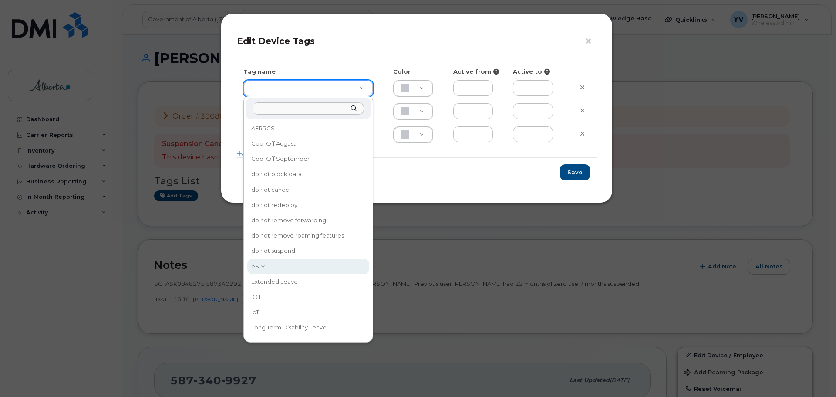
type input "eSIM"
type input "D6CDC1"
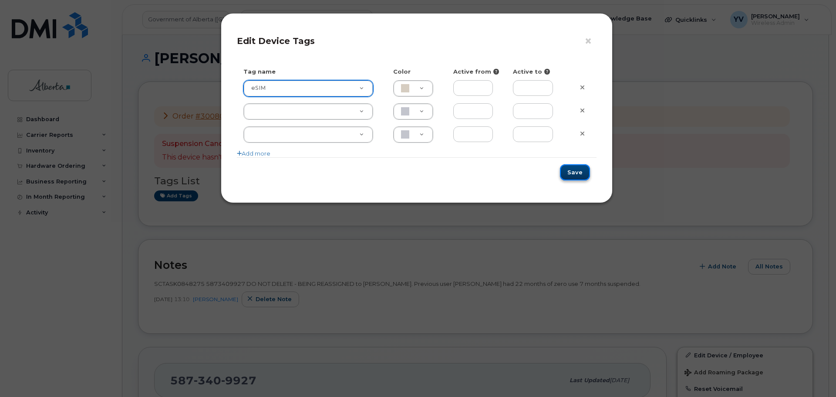
click at [573, 172] on button "Save" at bounding box center [575, 172] width 30 height 16
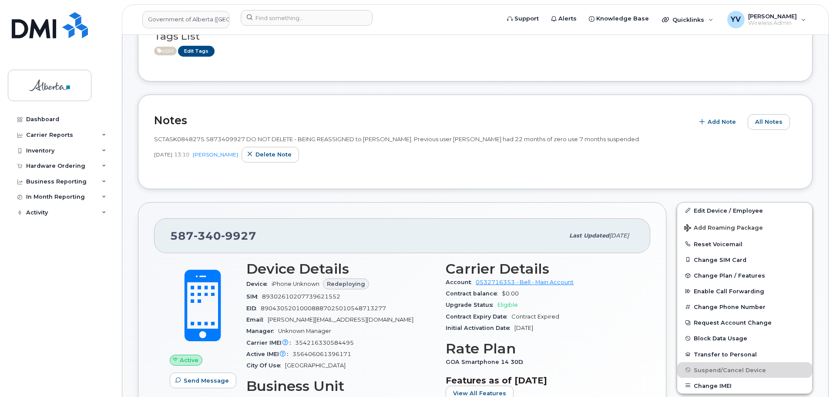
scroll to position [168, 0]
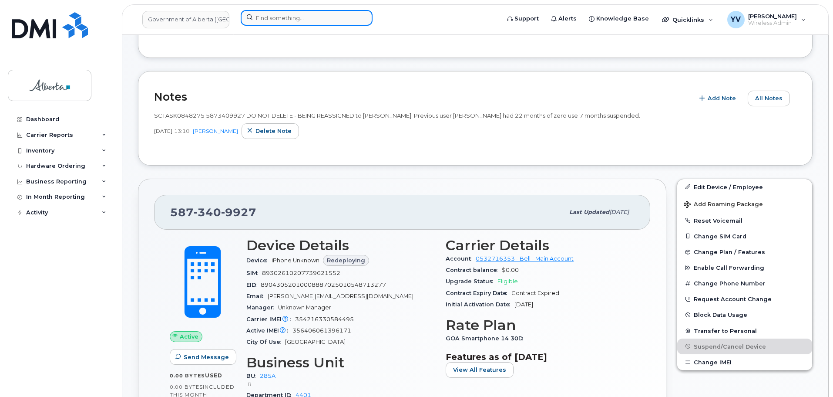
click at [265, 18] on input at bounding box center [307, 18] width 132 height 16
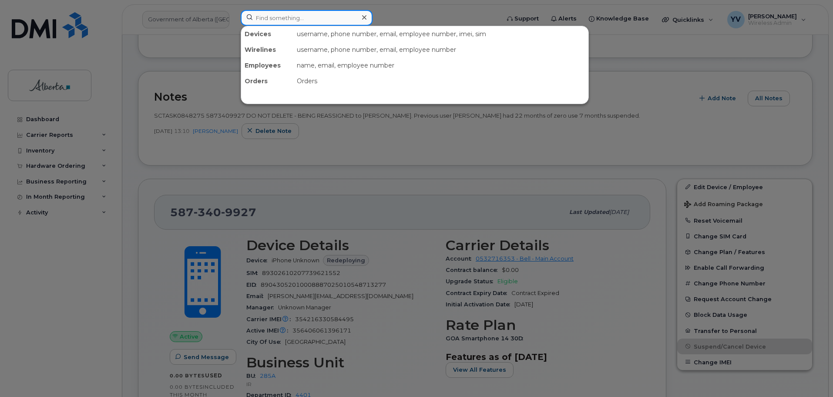
paste input "7804465624"
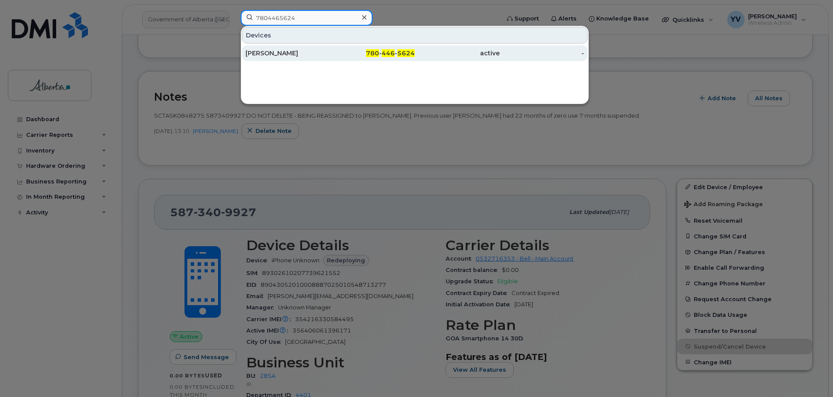
type input "7804465624"
click at [392, 50] on span "446" at bounding box center [388, 53] width 13 height 8
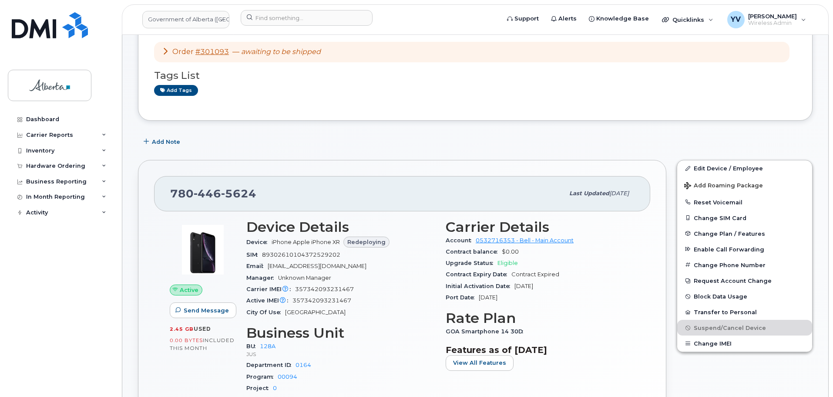
scroll to position [74, 0]
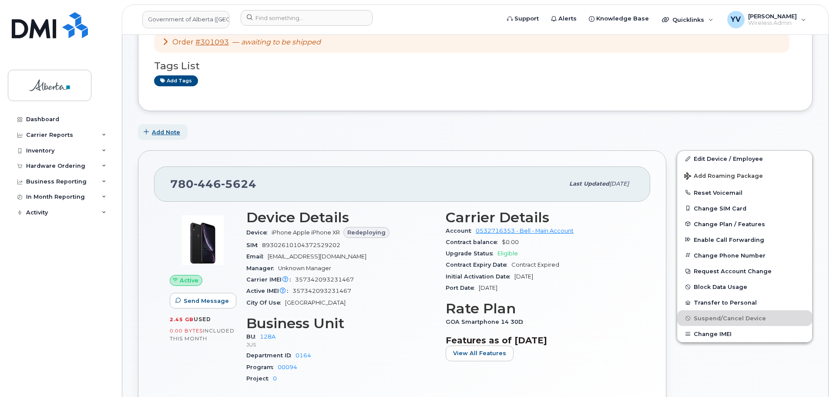
click at [169, 131] on span "Add Note" at bounding box center [166, 132] width 28 height 8
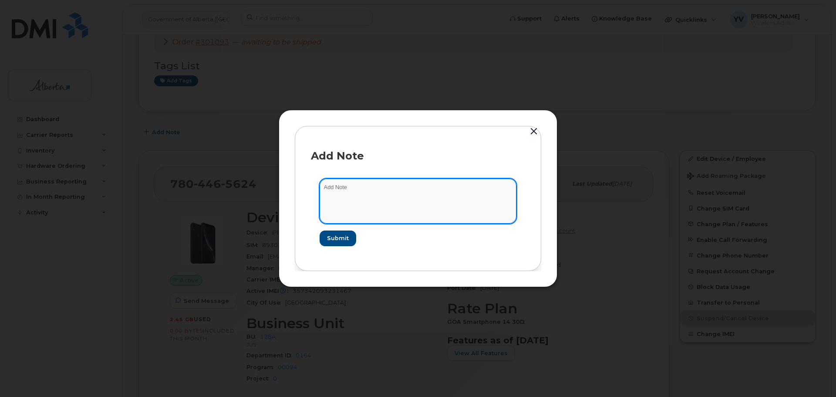
click at [339, 190] on textarea at bounding box center [418, 200] width 197 height 44
paste textarea "SCTASK0852459 Device Replace - [PHONE_NUMBER] Order No.301093 Bell order 3018073"
drag, startPoint x: 447, startPoint y: 187, endPoint x: 417, endPoint y: 188, distance: 29.2
click at [417, 188] on textarea "SCTASK0852459 Device Replace - [PHONE_NUMBER] Order No.301093 Bell order 3018073" at bounding box center [418, 200] width 197 height 44
type textarea "SCTASK0852459 Device Replace - (1) Order No.301093 Bell order 3018073"
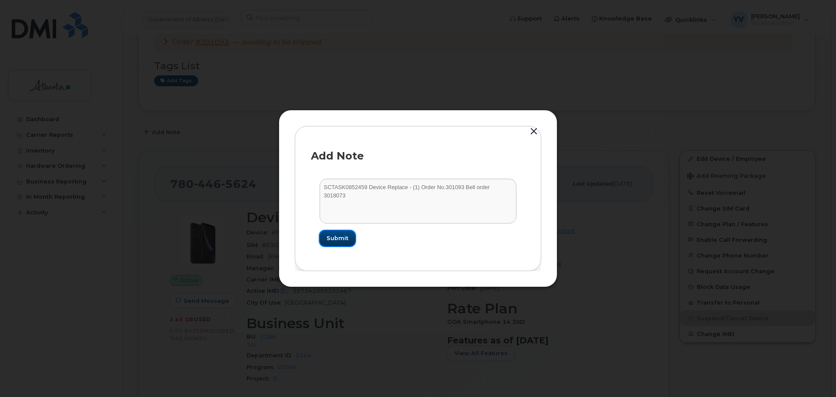
click at [337, 236] on span "Submit" at bounding box center [337, 238] width 22 height 8
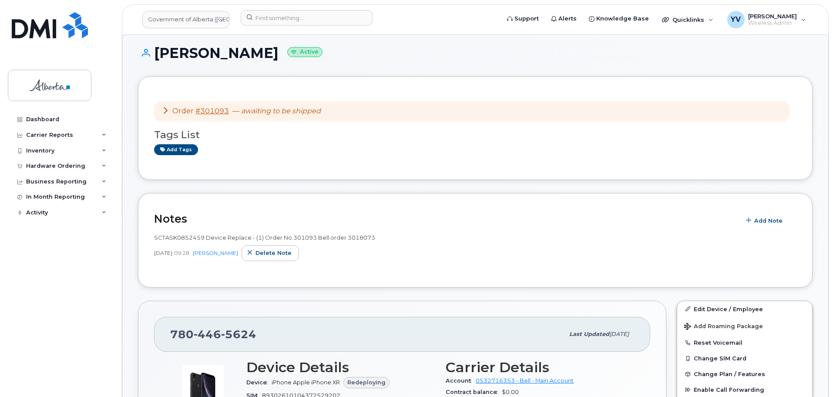
scroll to position [3, 0]
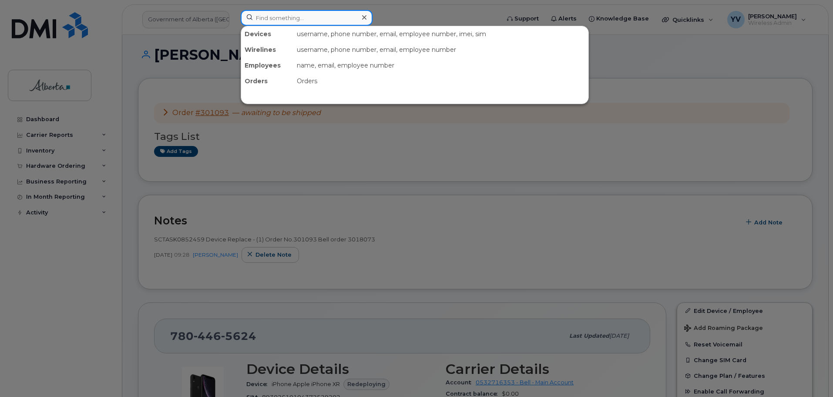
click at [278, 18] on input at bounding box center [307, 18] width 132 height 16
paste input "7802717060"
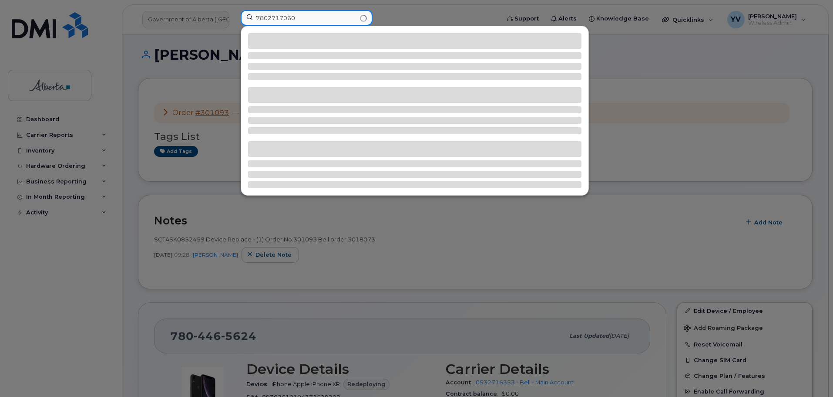
click at [257, 15] on input "7802717060" at bounding box center [307, 18] width 132 height 16
click at [304, 20] on input "7802717060" at bounding box center [307, 18] width 132 height 16
type input "7802717060"
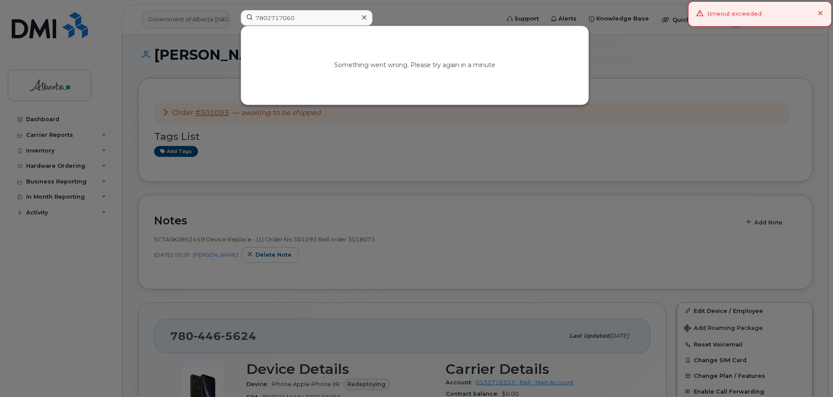
click at [365, 15] on icon at bounding box center [364, 17] width 4 height 7
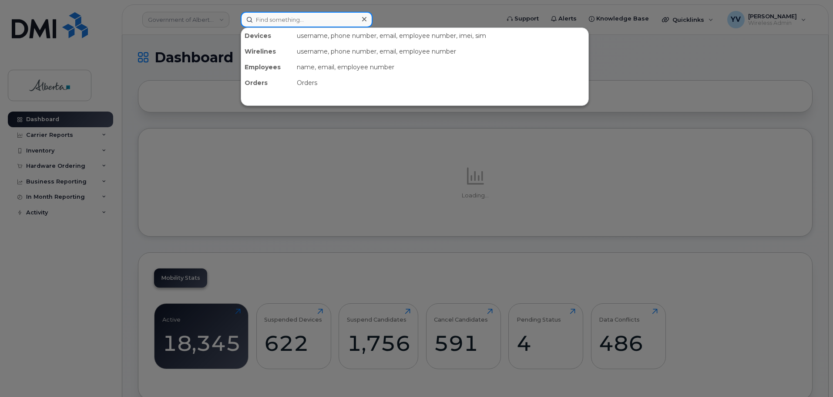
click at [260, 18] on input at bounding box center [307, 20] width 132 height 16
paste input "7802717060"
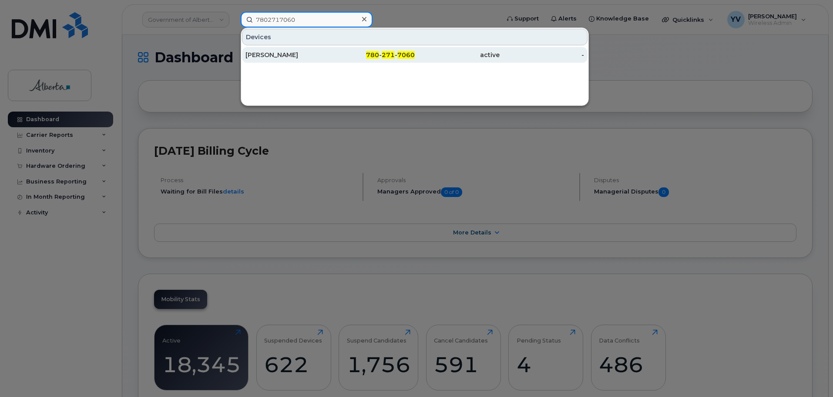
type input "7802717060"
click at [409, 54] on span "7060" at bounding box center [405, 55] width 17 height 8
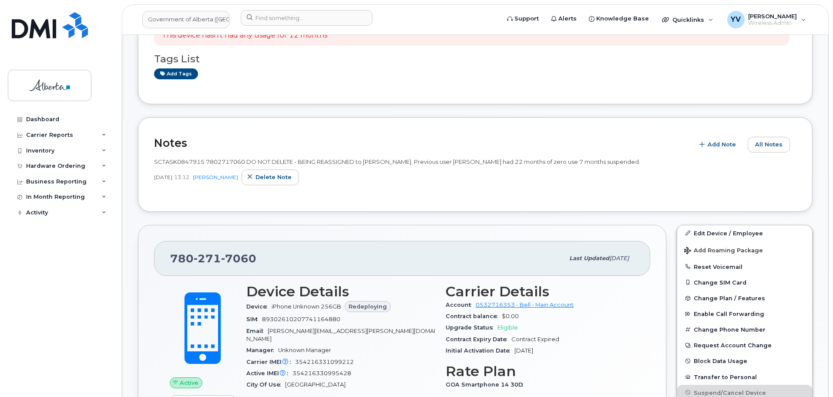
scroll to position [141, 0]
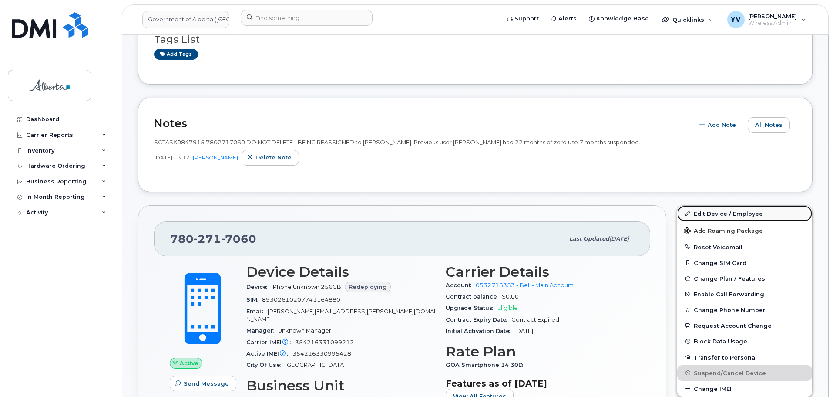
click at [716, 211] on link "Edit Device / Employee" at bounding box center [744, 213] width 135 height 16
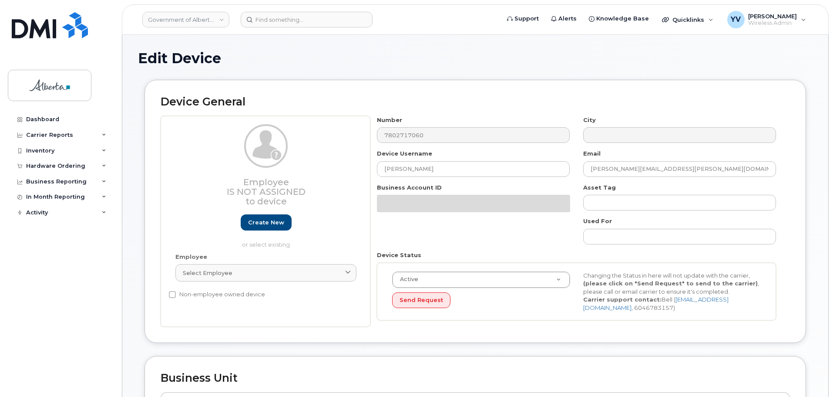
select select "4120335"
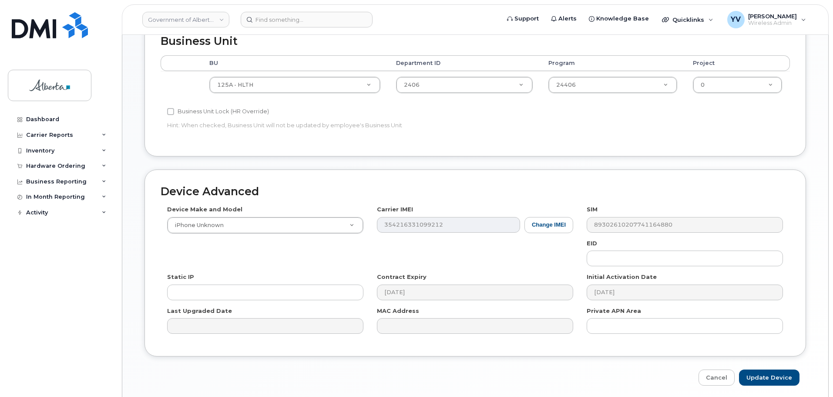
scroll to position [340, 0]
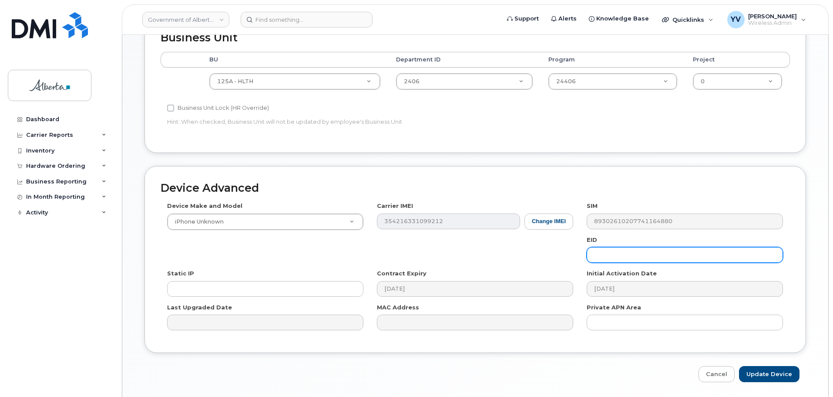
click at [595, 253] on input "text" at bounding box center [685, 255] width 196 height 16
paste input "89043052010008887025010572101432"
type input "89043052010008887025010572101432"
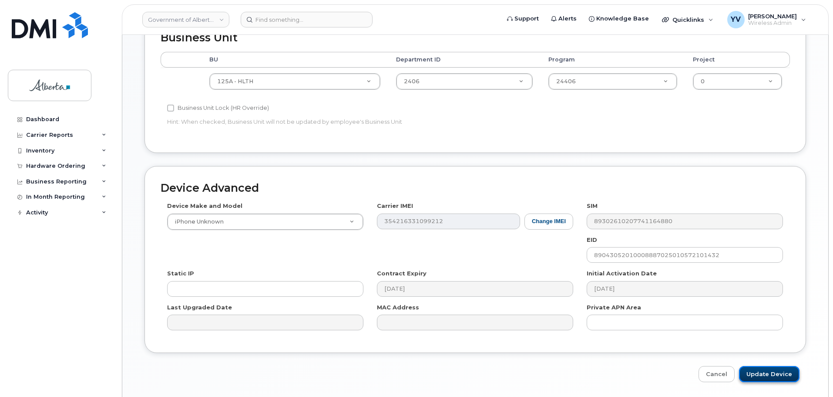
click at [773, 371] on input "Update Device" at bounding box center [769, 374] width 61 height 16
type input "Saving..."
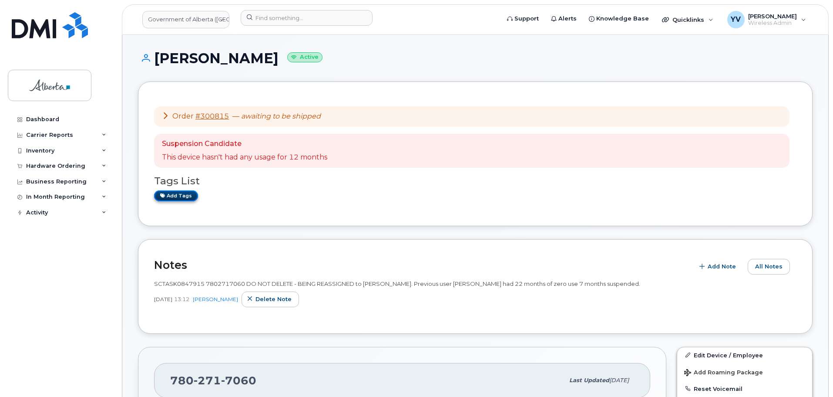
click at [169, 195] on link "Add tags" at bounding box center [176, 195] width 44 height 11
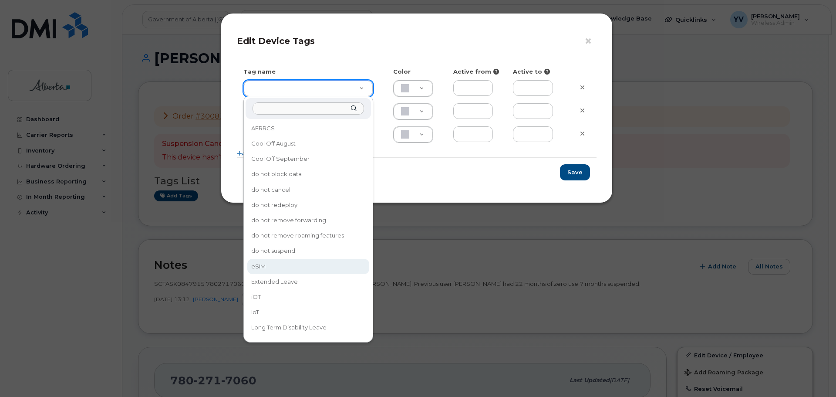
type input "eSIM"
type input "D6CDC1"
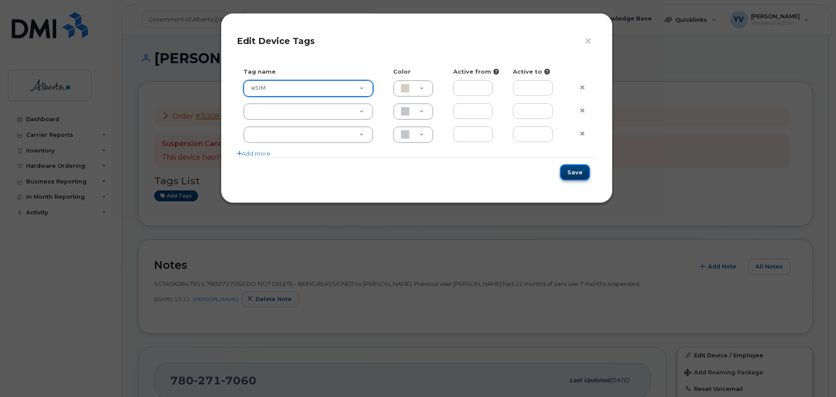
click at [569, 166] on button "Save" at bounding box center [575, 172] width 30 height 16
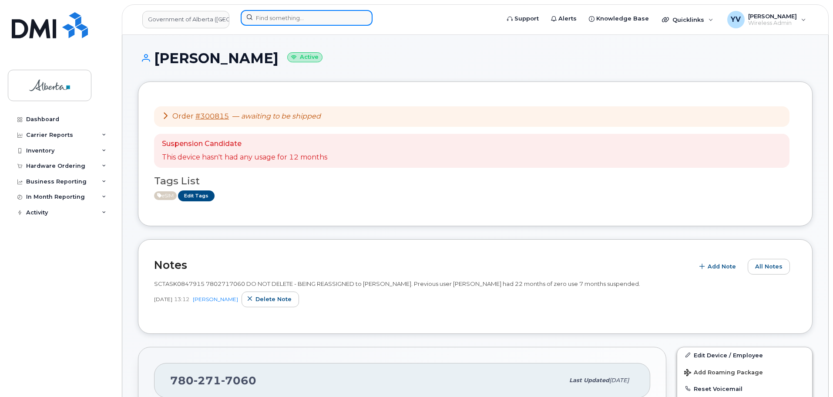
click at [259, 23] on input at bounding box center [307, 18] width 132 height 16
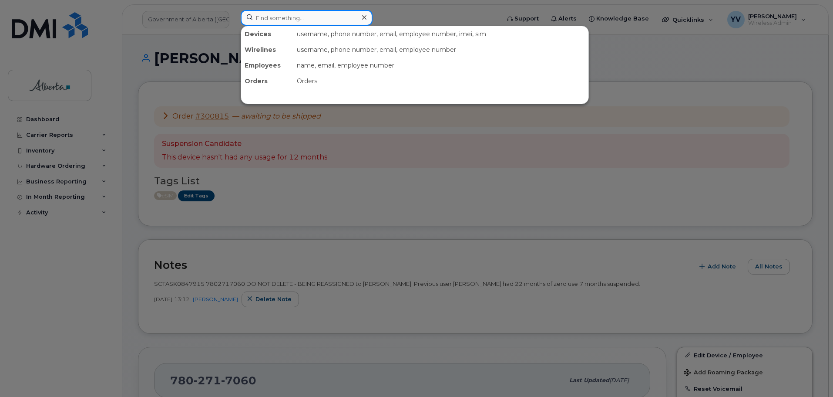
paste input "5878322657"
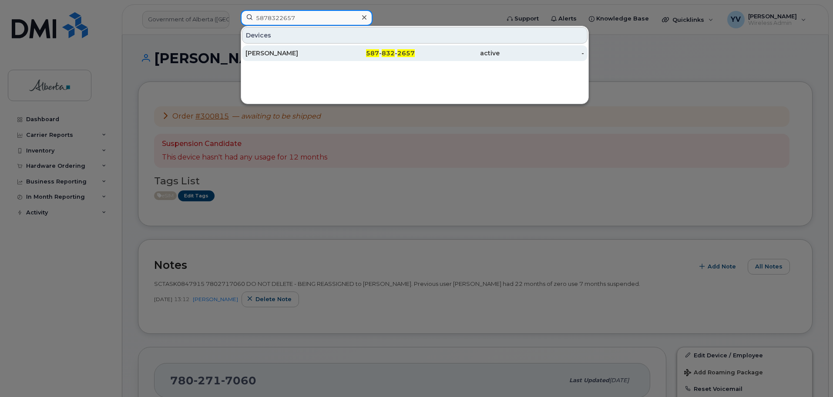
type input "5878322657"
click at [406, 51] on span "2657" at bounding box center [405, 53] width 17 height 8
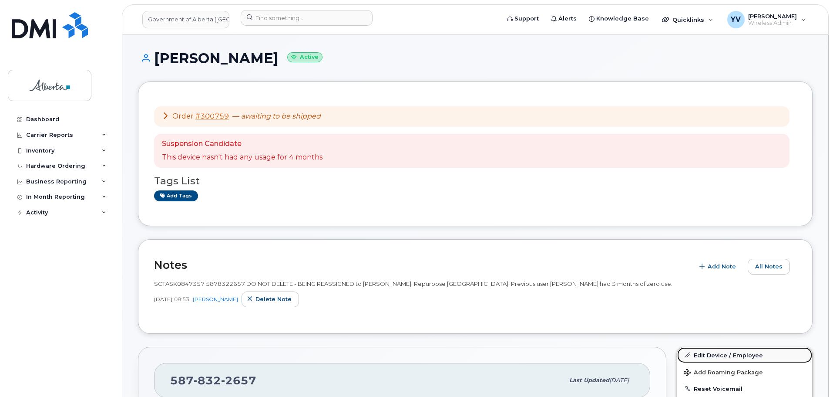
click at [713, 353] on link "Edit Device / Employee" at bounding box center [744, 355] width 135 height 16
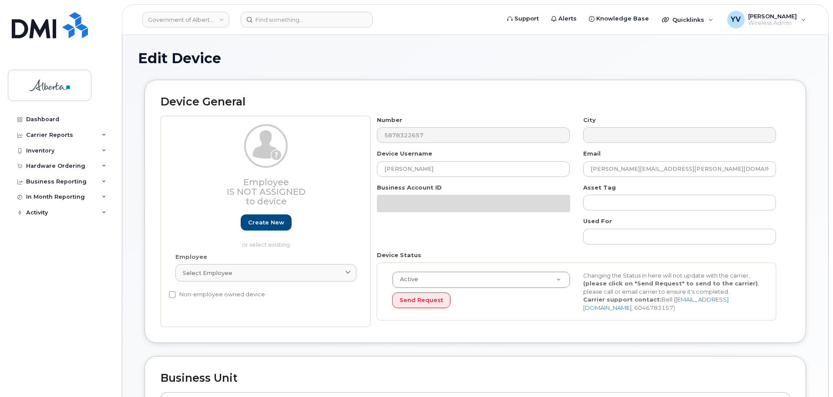
select select "4797682"
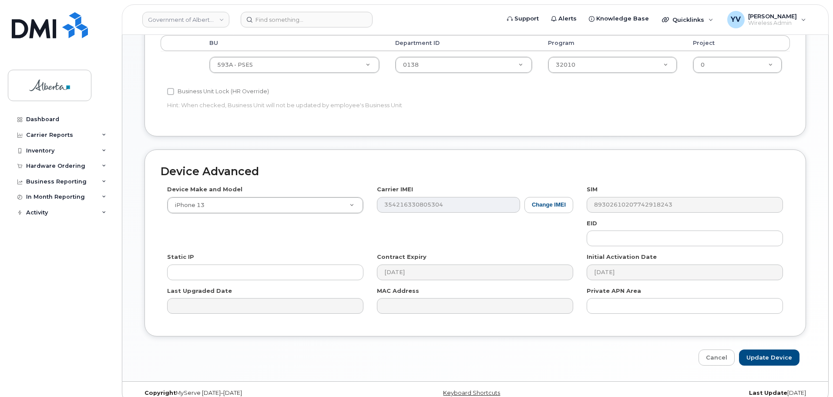
scroll to position [369, 0]
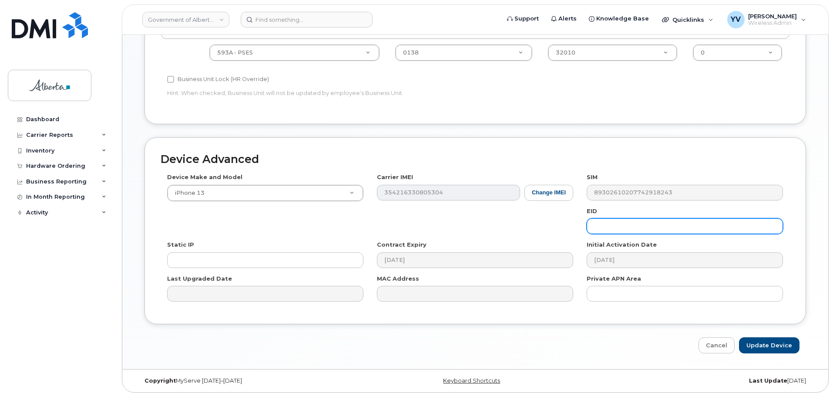
click at [605, 225] on input "text" at bounding box center [685, 226] width 196 height 16
paste input "89043052010008887025010576718923"
type input "89043052010008887025010576718923"
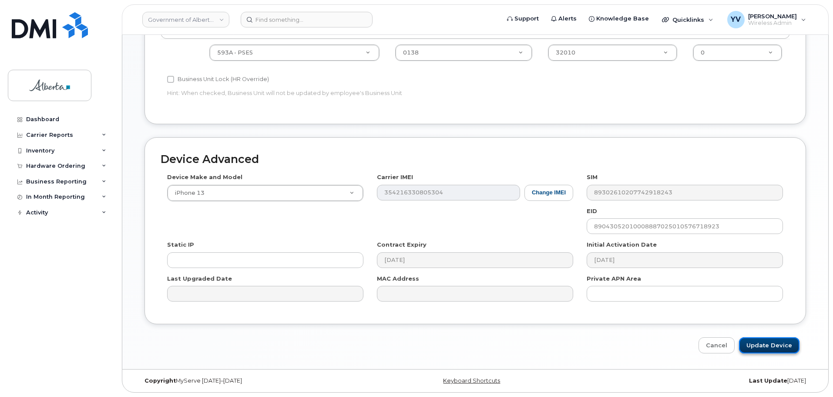
click at [773, 346] on input "Update Device" at bounding box center [769, 345] width 61 height 16
type input "Saving..."
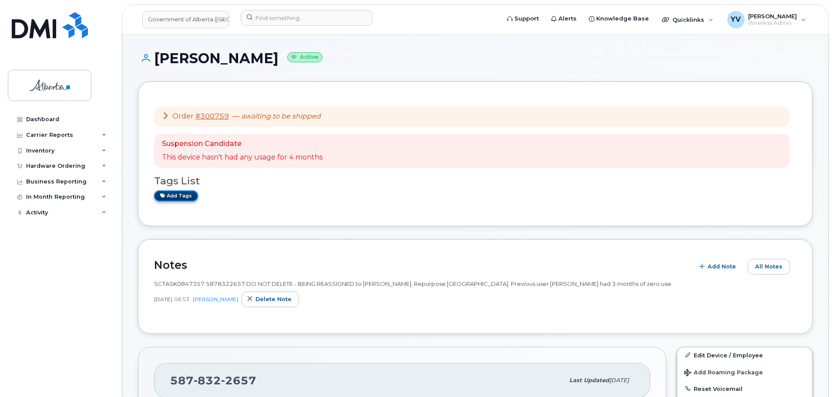
click at [172, 194] on link "Add tags" at bounding box center [176, 195] width 44 height 11
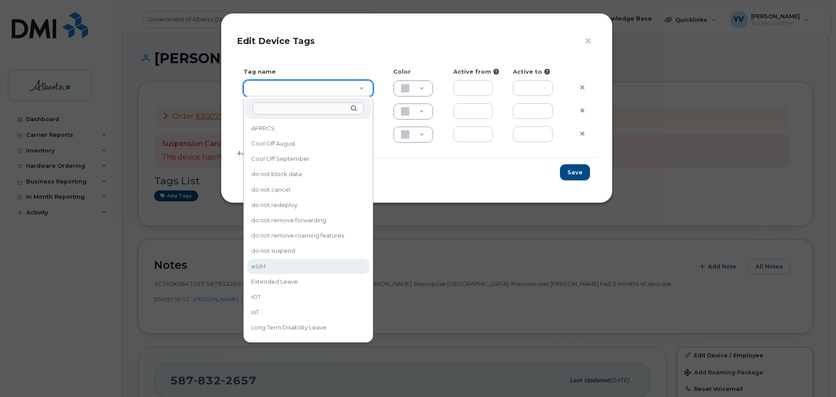
type input "eSIM"
type input "D6CDC1"
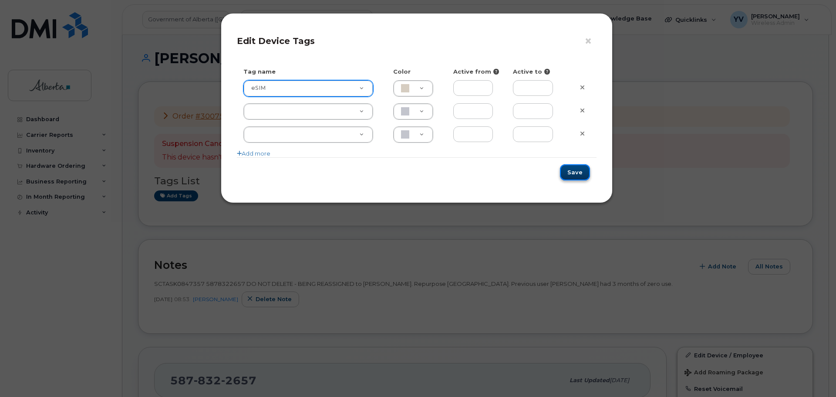
click at [569, 171] on button "Save" at bounding box center [575, 172] width 30 height 16
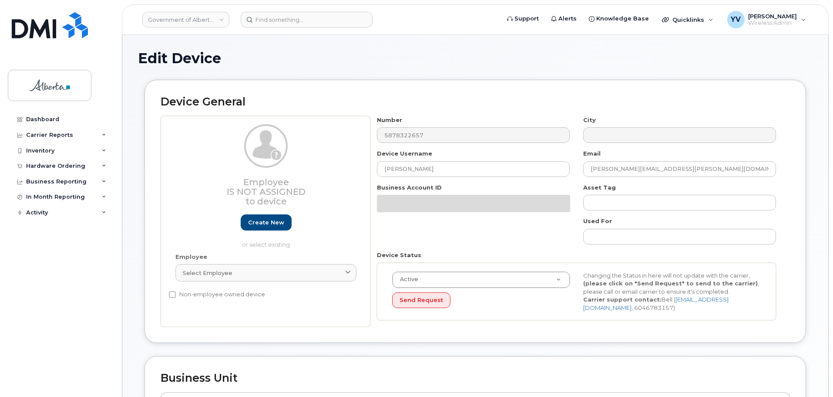
select select "4797682"
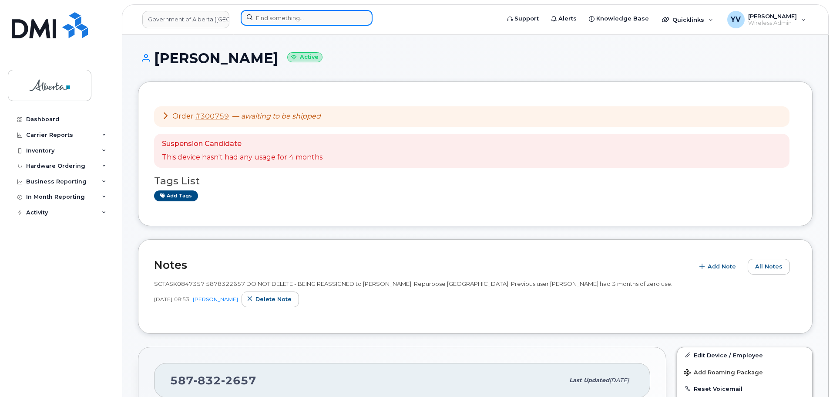
click at [262, 20] on input at bounding box center [307, 18] width 132 height 16
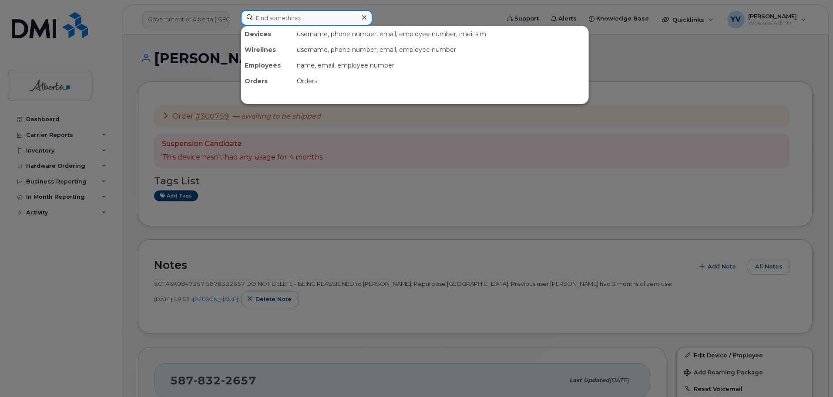
paste input "5873857410"
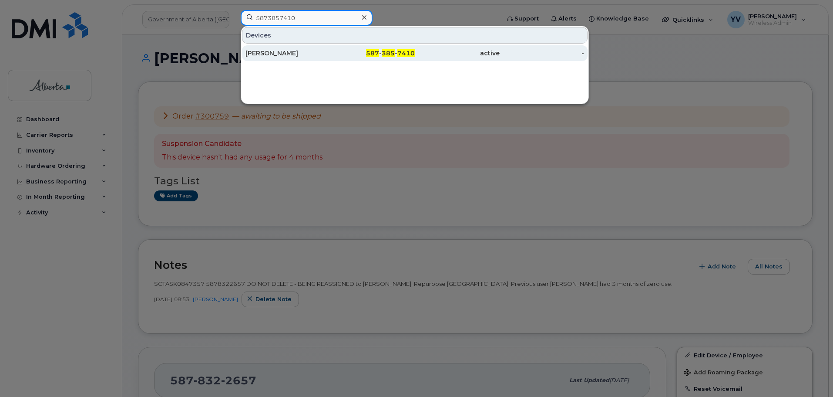
type input "5873857410"
click at [405, 52] on span "7410" at bounding box center [405, 53] width 17 height 8
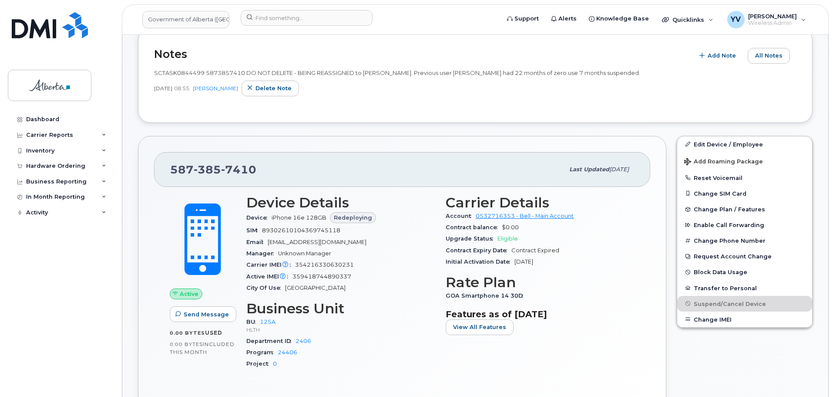
scroll to position [212, 0]
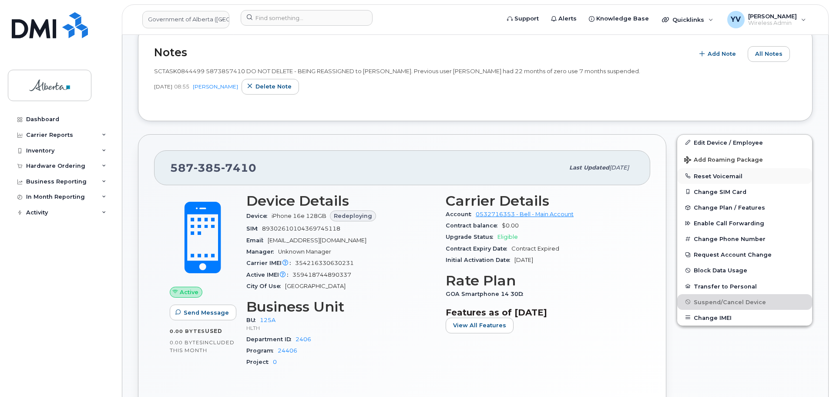
click at [712, 175] on button "Reset Voicemail" at bounding box center [744, 176] width 135 height 16
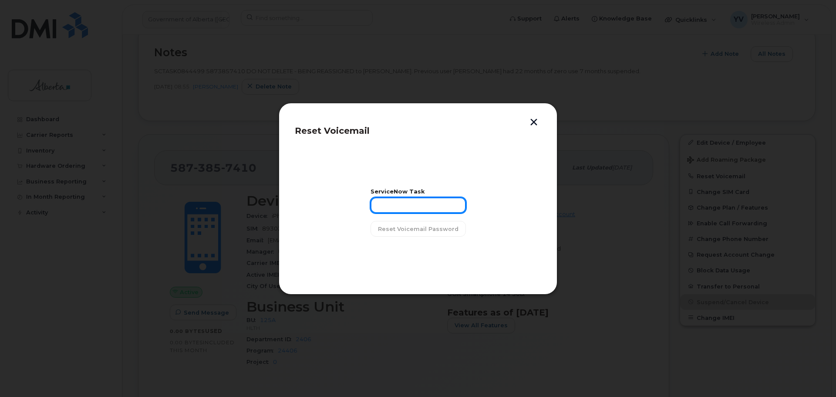
click at [394, 205] on input "text" at bounding box center [417, 205] width 95 height 16
paste input "SCTASK0844499"
type input "SCTASK0844499"
click at [417, 229] on span "Reset Voicemail Password" at bounding box center [418, 229] width 81 height 8
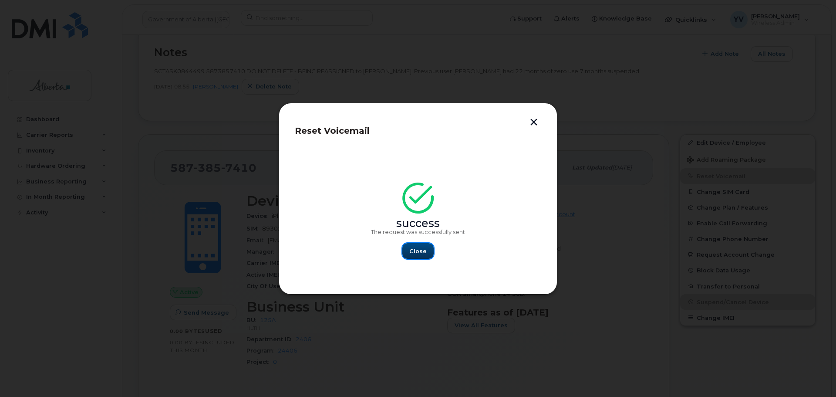
click at [422, 249] on span "Close" at bounding box center [417, 251] width 17 height 8
